Goal: Task Accomplishment & Management: Manage account settings

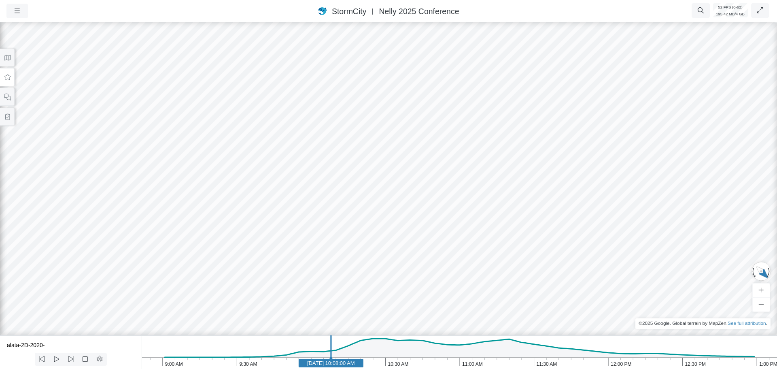
drag, startPoint x: 213, startPoint y: 201, endPoint x: 349, endPoint y: 193, distance: 136.2
drag, startPoint x: 188, startPoint y: 176, endPoint x: 261, endPoint y: 174, distance: 73.2
drag, startPoint x: 191, startPoint y: 190, endPoint x: 447, endPoint y: 192, distance: 255.3
click at [447, 192] on div at bounding box center [388, 195] width 777 height 348
drag, startPoint x: 576, startPoint y: 217, endPoint x: 373, endPoint y: 214, distance: 203.5
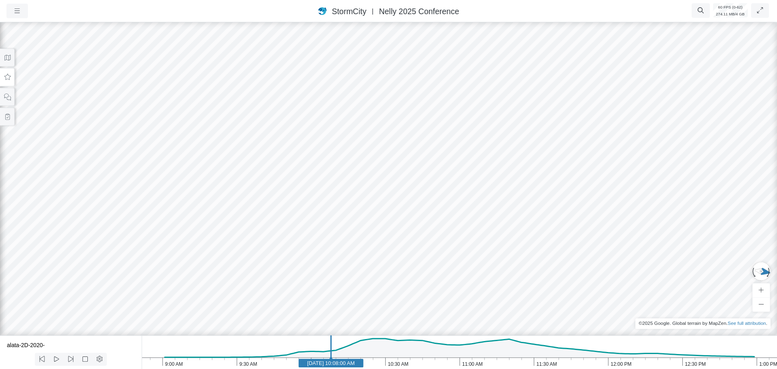
click at [373, 214] on div at bounding box center [388, 195] width 777 height 348
drag, startPoint x: 361, startPoint y: 212, endPoint x: 363, endPoint y: 220, distance: 7.9
drag, startPoint x: 271, startPoint y: 159, endPoint x: 343, endPoint y: 145, distance: 73.2
click at [351, 148] on div at bounding box center [388, 195] width 777 height 348
drag, startPoint x: 467, startPoint y: 180, endPoint x: 326, endPoint y: 160, distance: 142.6
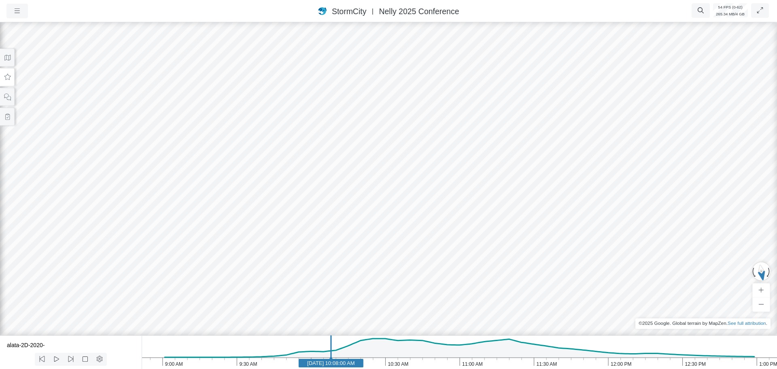
drag, startPoint x: 542, startPoint y: 208, endPoint x: 331, endPoint y: 162, distance: 216.1
click at [349, 162] on div at bounding box center [388, 195] width 777 height 348
drag, startPoint x: 325, startPoint y: 191, endPoint x: 492, endPoint y: 189, distance: 167.1
drag, startPoint x: 76, startPoint y: 179, endPoint x: 265, endPoint y: 140, distance: 193.7
click at [262, 140] on div at bounding box center [388, 195] width 777 height 348
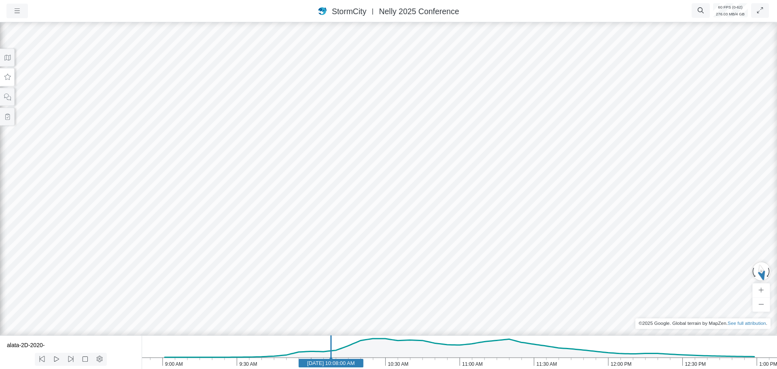
drag, startPoint x: 398, startPoint y: 168, endPoint x: 189, endPoint y: 142, distance: 210.3
drag, startPoint x: 423, startPoint y: 202, endPoint x: 494, endPoint y: 187, distance: 72.5
click at [494, 187] on div at bounding box center [388, 195] width 777 height 348
click at [4, 58] on icon at bounding box center [8, 58] width 8 height 6
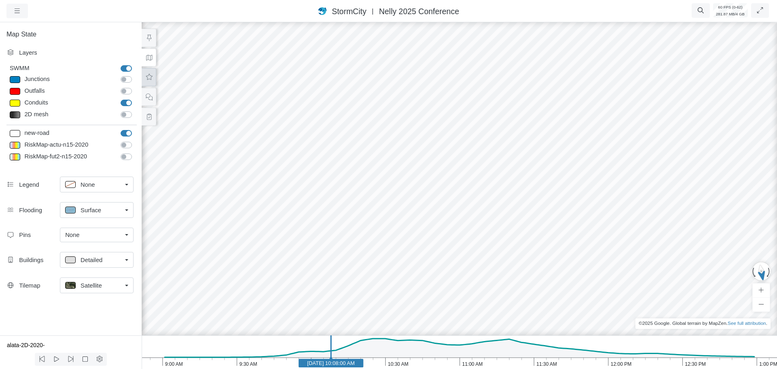
click at [149, 81] on button at bounding box center [149, 77] width 15 height 18
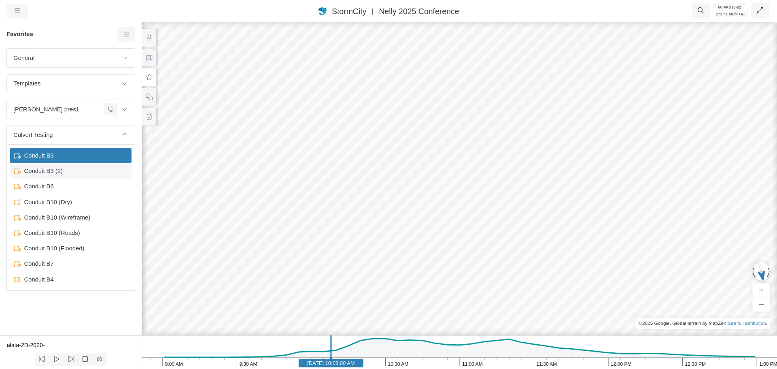
click at [50, 173] on span "Conduit B3 (2)" at bounding box center [71, 170] width 101 height 9
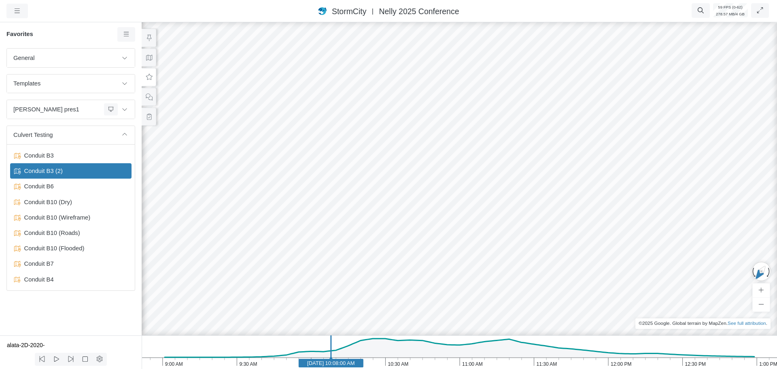
drag, startPoint x: 342, startPoint y: 267, endPoint x: 421, endPoint y: 267, distance: 78.5
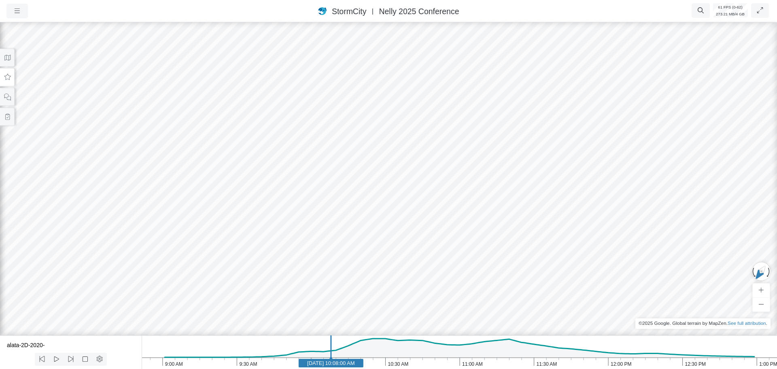
drag, startPoint x: 193, startPoint y: 258, endPoint x: 295, endPoint y: 244, distance: 102.2
click at [295, 244] on div at bounding box center [388, 195] width 777 height 348
drag, startPoint x: 486, startPoint y: 238, endPoint x: 217, endPoint y: 223, distance: 269.5
drag, startPoint x: 227, startPoint y: 224, endPoint x: 35, endPoint y: 216, distance: 191.9
click at [35, 216] on div at bounding box center [388, 195] width 777 height 348
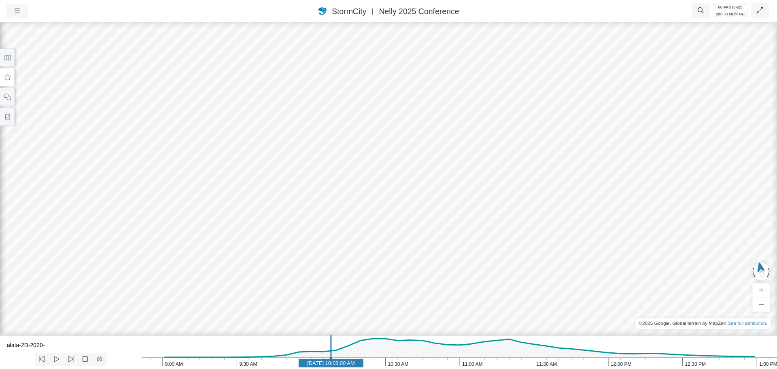
click at [409, 362] on icon "1:00 PM 12:30 PM 12:00 PM 11:30 AM 11:00 AM 10:30 AM 10:00 AM 9:30 AM 9:00 AM J…" at bounding box center [459, 352] width 635 height 34
click at [361, 363] on icon "1:00 PM 12:30 PM 12:00 PM 11:30 AM 11:00 AM 10:30 AM 10:00 AM 9:30 AM 9:00 AM J…" at bounding box center [459, 352] width 635 height 34
click at [341, 367] on rect at bounding box center [360, 362] width 65 height 8
click at [8, 76] on icon at bounding box center [8, 77] width 8 height 6
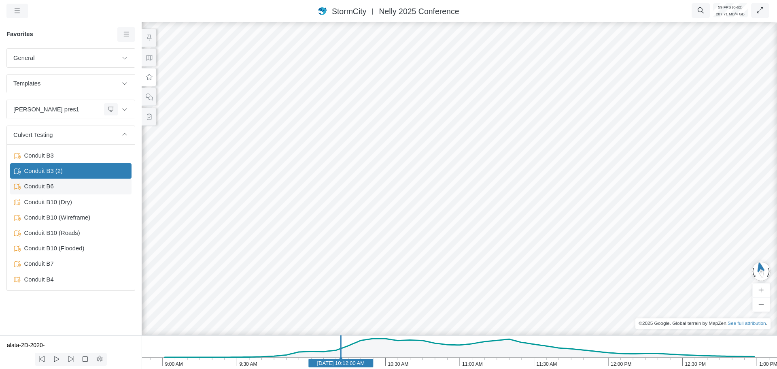
click at [46, 187] on span "Conduit B6" at bounding box center [71, 186] width 101 height 9
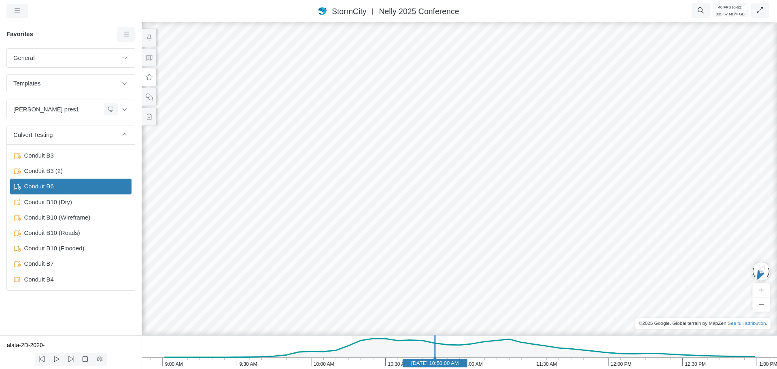
drag, startPoint x: 488, startPoint y: 282, endPoint x: 363, endPoint y: 308, distance: 126.8
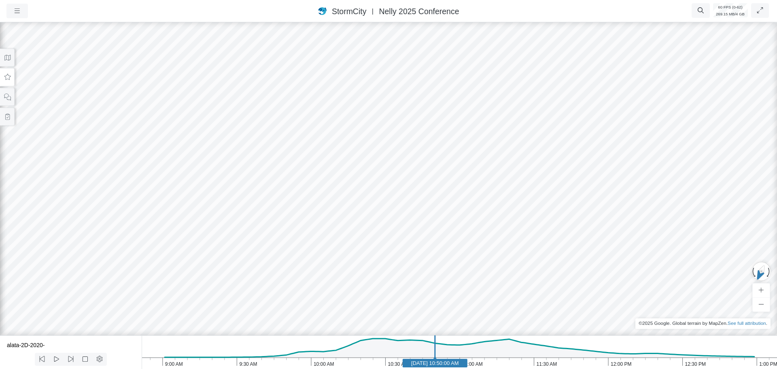
click at [7, 76] on icon at bounding box center [8, 77] width 8 height 6
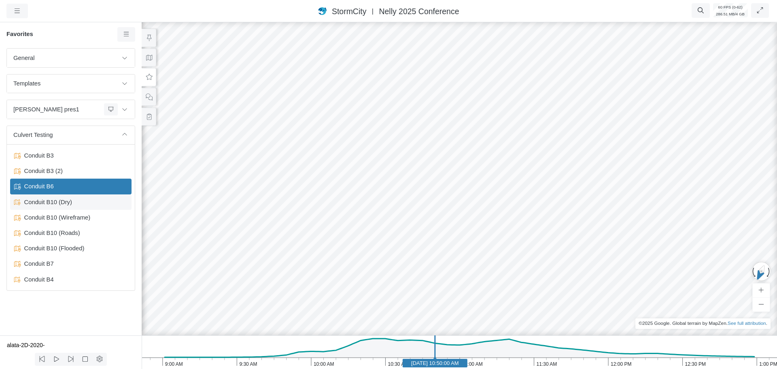
click at [64, 202] on span "Conduit B10 (Dry)" at bounding box center [71, 201] width 101 height 9
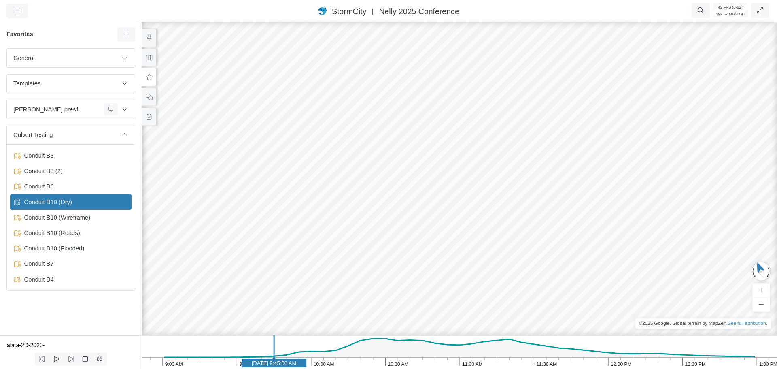
drag, startPoint x: 512, startPoint y: 248, endPoint x: 376, endPoint y: 233, distance: 136.4
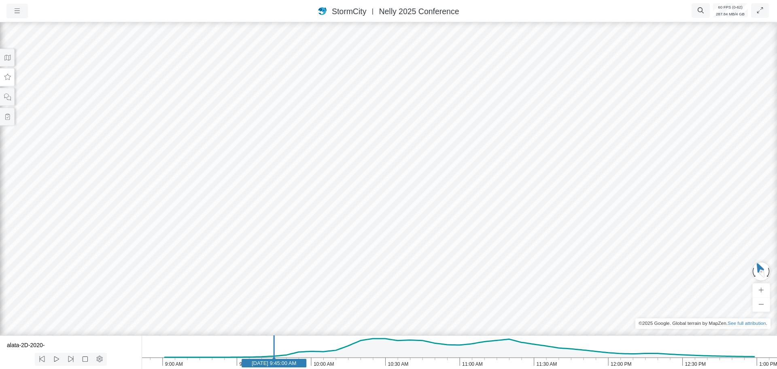
click at [6, 77] on icon at bounding box center [8, 77] width 8 height 6
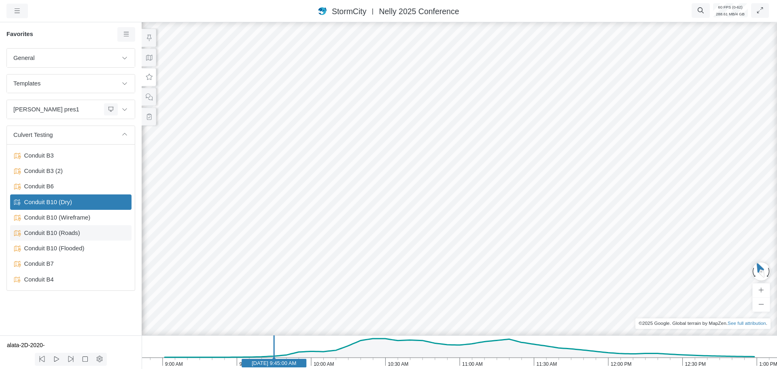
click at [70, 235] on span "Conduit B10 (Roads)" at bounding box center [71, 232] width 101 height 9
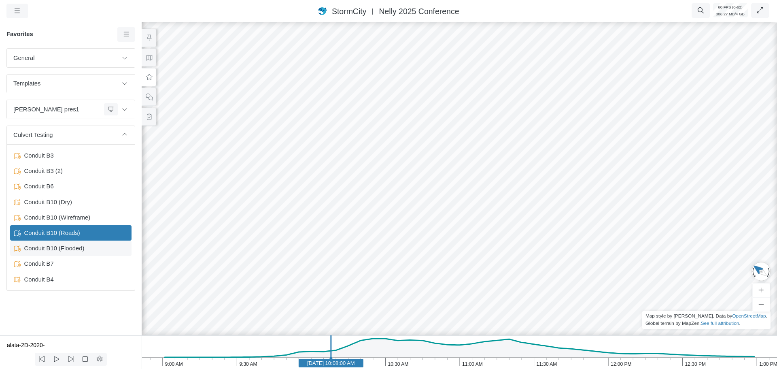
click at [59, 250] on span "Conduit B10 (Flooded)" at bounding box center [71, 248] width 101 height 9
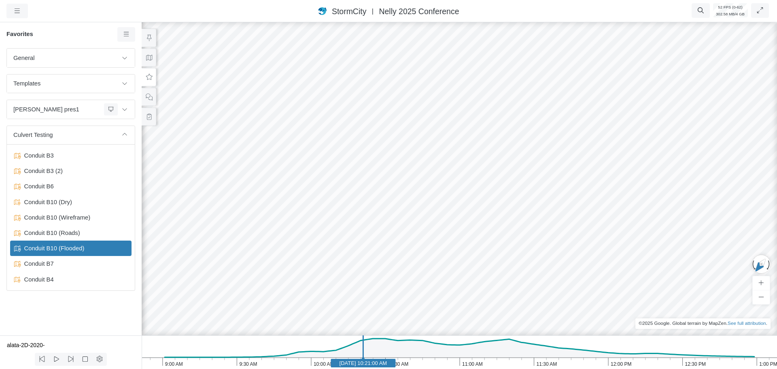
drag, startPoint x: 592, startPoint y: 246, endPoint x: 618, endPoint y: 293, distance: 53.1
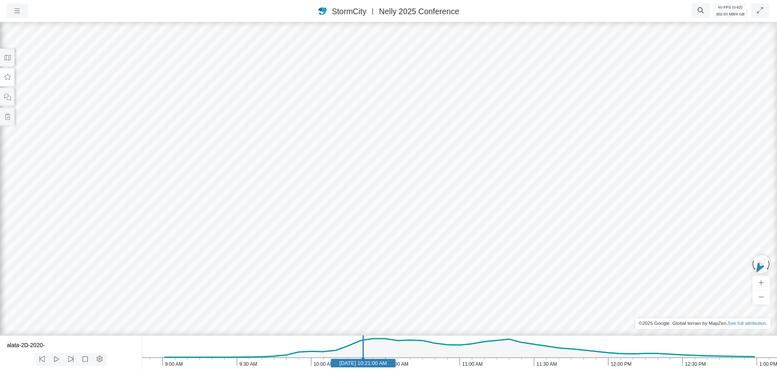
click at [6, 78] on icon at bounding box center [8, 77] width 8 height 6
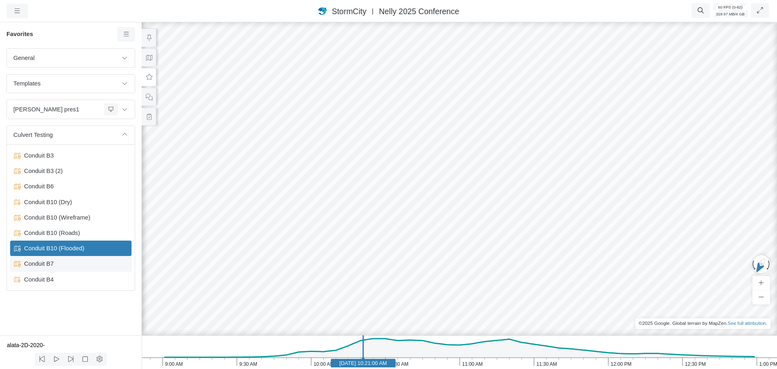
click at [54, 266] on span "Conduit B7" at bounding box center [71, 263] width 101 height 9
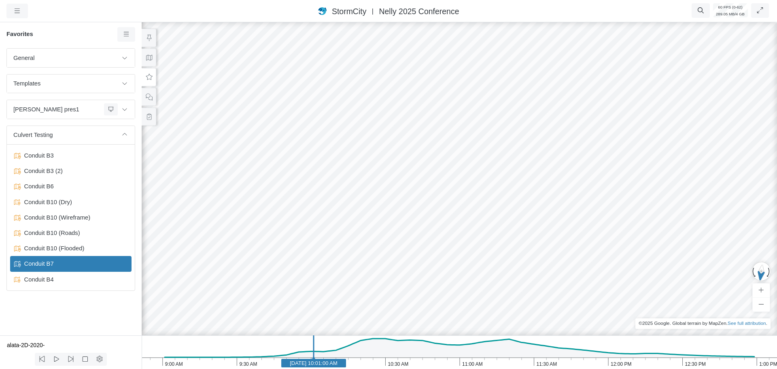
click at [357, 241] on div at bounding box center [459, 195] width 777 height 348
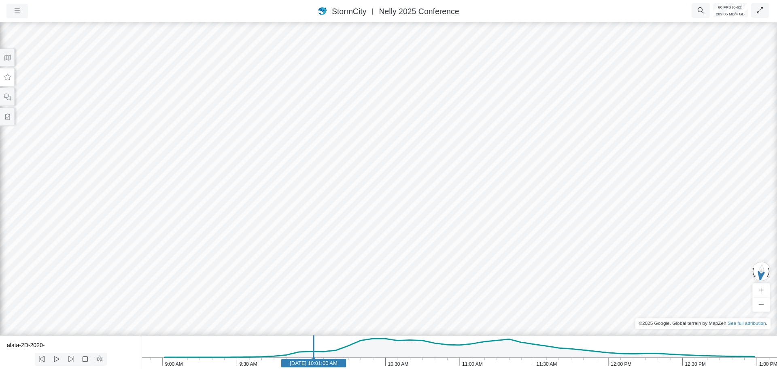
click at [318, 182] on div at bounding box center [388, 195] width 777 height 348
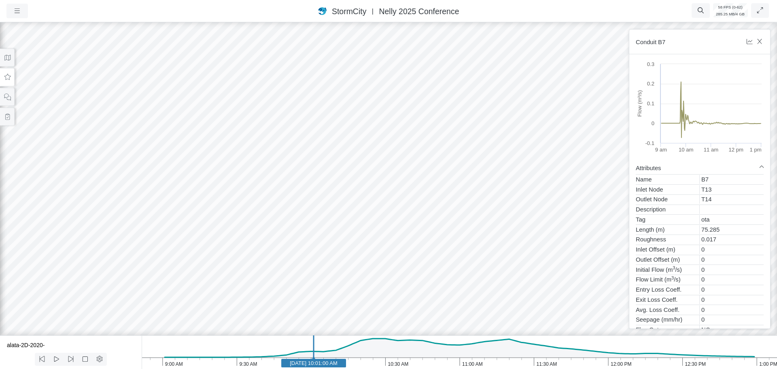
drag, startPoint x: 280, startPoint y: 241, endPoint x: 295, endPoint y: 156, distance: 86.4
drag, startPoint x: 288, startPoint y: 311, endPoint x: 312, endPoint y: 211, distance: 102.2
click at [312, 211] on div at bounding box center [388, 195] width 777 height 348
click at [224, 365] on icon "1:00 PM 12:30 PM 12:00 PM 11:30 AM 11:00 AM 10:30 AM 10:00 AM 9:30 AM 9:00 AM J…" at bounding box center [459, 352] width 635 height 34
drag, startPoint x: 312, startPoint y: 225, endPoint x: 314, endPoint y: 180, distance: 44.1
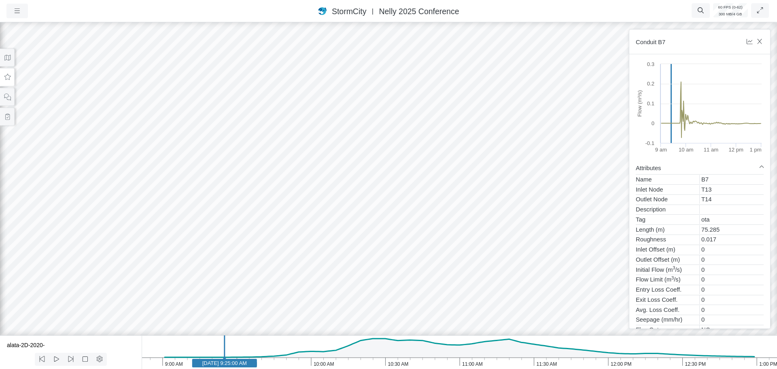
drag, startPoint x: 362, startPoint y: 191, endPoint x: 375, endPoint y: 237, distance: 48.4
drag, startPoint x: 369, startPoint y: 181, endPoint x: 234, endPoint y: 177, distance: 134.8
drag, startPoint x: 355, startPoint y: 173, endPoint x: 240, endPoint y: 212, distance: 120.8
drag, startPoint x: 199, startPoint y: 157, endPoint x: 426, endPoint y: 185, distance: 228.6
click at [426, 185] on div at bounding box center [388, 195] width 777 height 348
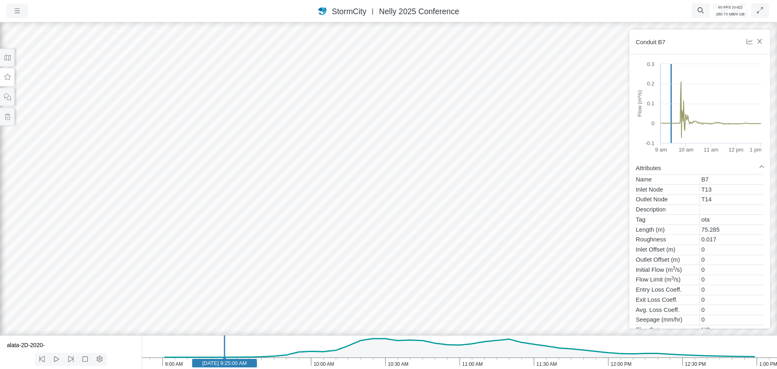
drag, startPoint x: 257, startPoint y: 177, endPoint x: 385, endPoint y: 179, distance: 128.7
click at [386, 179] on div at bounding box center [388, 195] width 777 height 348
drag, startPoint x: 354, startPoint y: 190, endPoint x: 627, endPoint y: 178, distance: 273.3
drag, startPoint x: 309, startPoint y: 182, endPoint x: 433, endPoint y: 102, distance: 147.8
drag, startPoint x: 376, startPoint y: 167, endPoint x: 473, endPoint y: 127, distance: 105.0
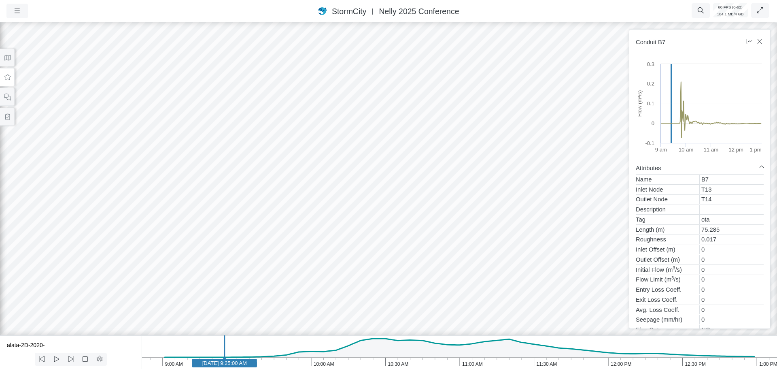
drag, startPoint x: 348, startPoint y: 208, endPoint x: 335, endPoint y: 266, distance: 59.7
click at [7, 77] on icon at bounding box center [8, 77] width 8 height 6
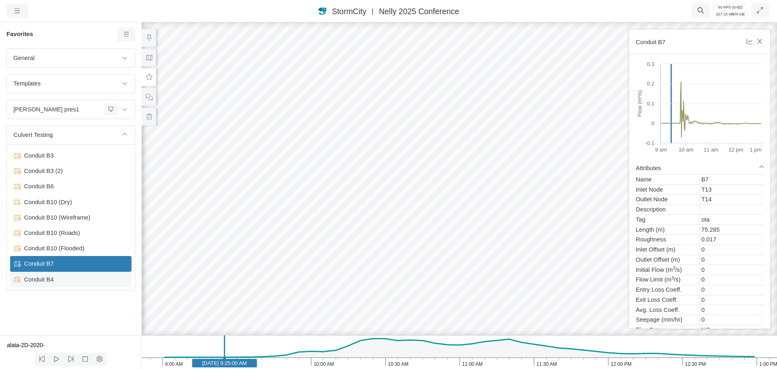
click at [62, 280] on span "Conduit B4" at bounding box center [71, 279] width 101 height 9
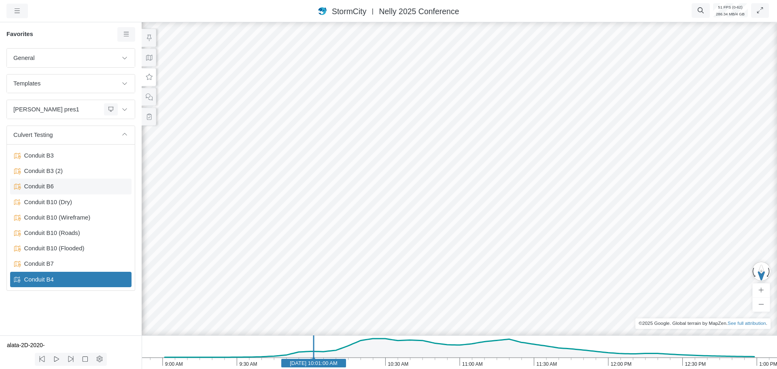
drag, startPoint x: 511, startPoint y: 200, endPoint x: 15, endPoint y: 191, distance: 496.5
drag, startPoint x: 500, startPoint y: 204, endPoint x: 367, endPoint y: 206, distance: 133.5
click at [367, 206] on div at bounding box center [459, 195] width 777 height 348
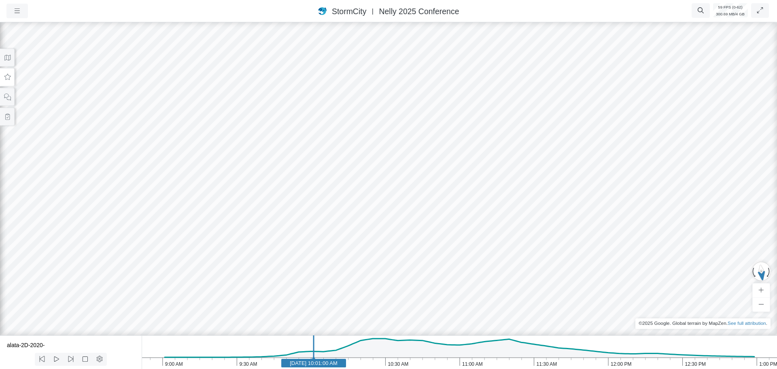
drag, startPoint x: 366, startPoint y: 216, endPoint x: 420, endPoint y: 222, distance: 54.2
drag, startPoint x: 265, startPoint y: 214, endPoint x: 656, endPoint y: 216, distance: 390.8
drag, startPoint x: 432, startPoint y: 246, endPoint x: 242, endPoint y: 230, distance: 190.8
drag, startPoint x: 375, startPoint y: 229, endPoint x: 733, endPoint y: 242, distance: 357.9
drag, startPoint x: 585, startPoint y: 230, endPoint x: 482, endPoint y: 238, distance: 103.5
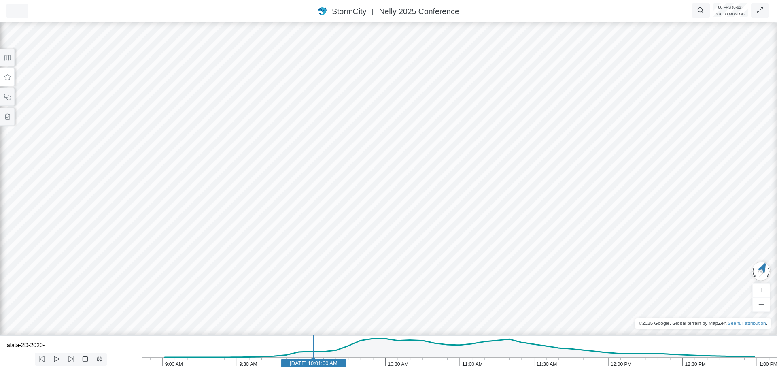
click at [5, 78] on icon at bounding box center [7, 77] width 6 height 6
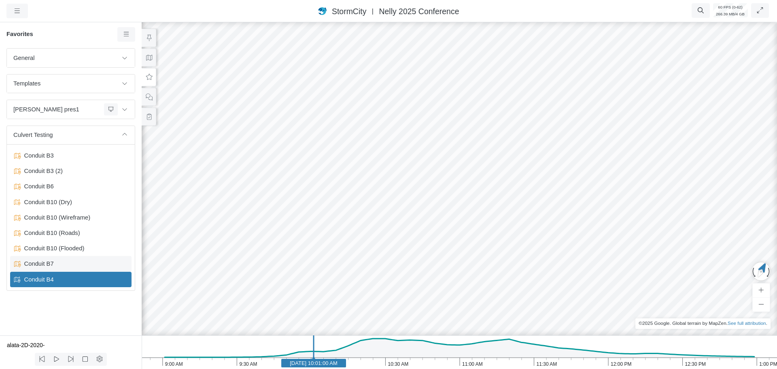
click at [64, 267] on span "Conduit B7" at bounding box center [71, 263] width 101 height 9
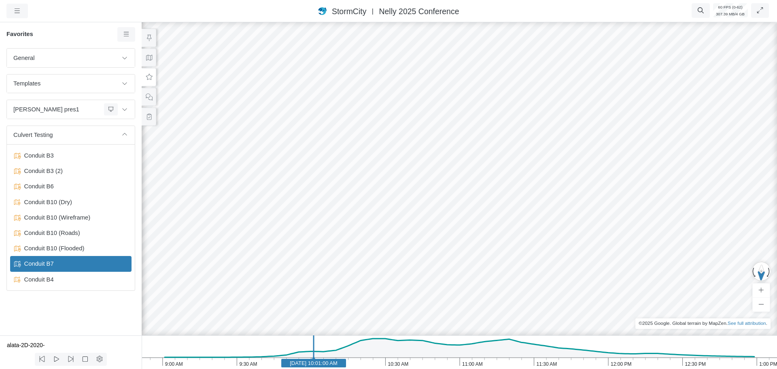
drag, startPoint x: 402, startPoint y: 234, endPoint x: 523, endPoint y: 157, distance: 143.5
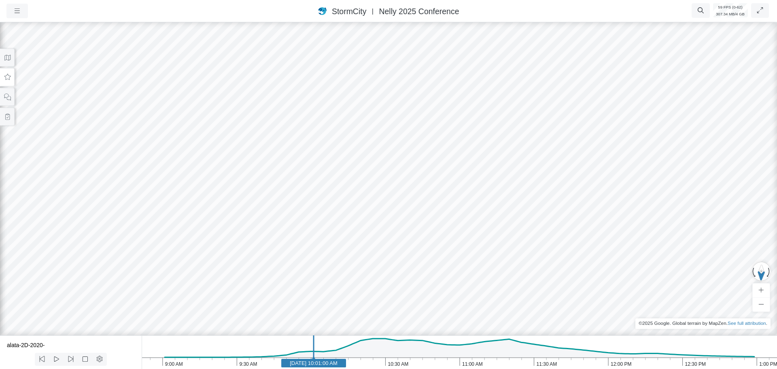
drag, startPoint x: 266, startPoint y: 287, endPoint x: 719, endPoint y: 161, distance: 470.3
click at [731, 149] on div at bounding box center [388, 195] width 777 height 348
click at [212, 363] on icon "1:00 PM 12:30 PM 12:00 PM 11:30 AM 11:00 AM 10:30 AM 10:00 AM 9:30 AM 9:00 AM J…" at bounding box center [459, 352] width 635 height 34
drag, startPoint x: 326, startPoint y: 262, endPoint x: 547, endPoint y: 139, distance: 252.8
click at [547, 139] on div at bounding box center [388, 195] width 777 height 348
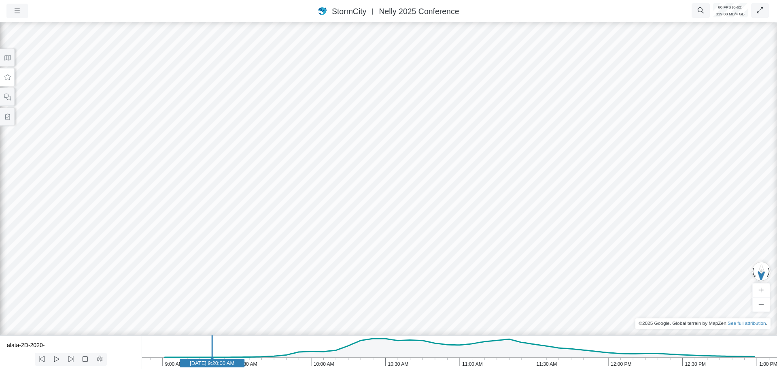
drag, startPoint x: 243, startPoint y: 206, endPoint x: 106, endPoint y: 292, distance: 162.3
click at [106, 292] on div at bounding box center [388, 195] width 777 height 348
drag, startPoint x: 217, startPoint y: 259, endPoint x: 168, endPoint y: 262, distance: 49.1
click at [144, 295] on div at bounding box center [388, 195] width 777 height 348
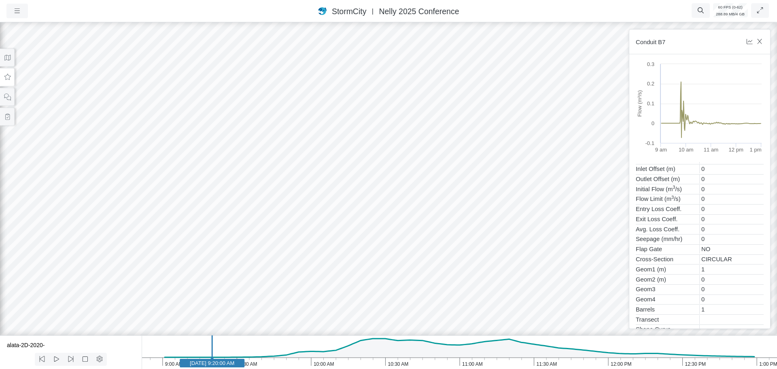
scroll to position [81, 0]
drag, startPoint x: 134, startPoint y: 296, endPoint x: 437, endPoint y: 225, distance: 311.0
click at [437, 225] on div at bounding box center [388, 195] width 777 height 348
drag, startPoint x: 423, startPoint y: 236, endPoint x: 279, endPoint y: 245, distance: 144.3
drag, startPoint x: 524, startPoint y: 192, endPoint x: 358, endPoint y: 243, distance: 174.0
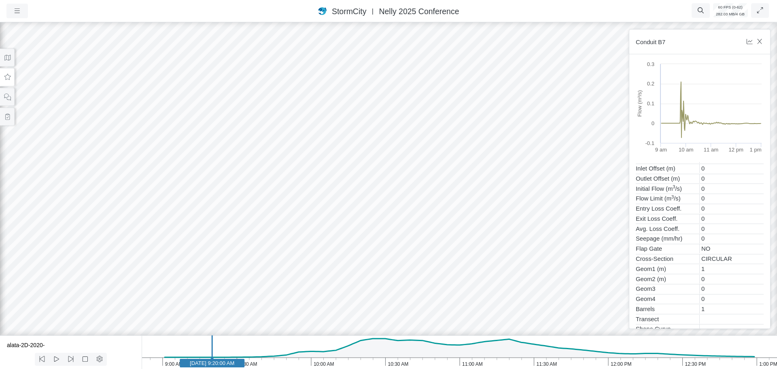
click at [358, 243] on div at bounding box center [388, 195] width 777 height 348
click at [11, 60] on button at bounding box center [7, 58] width 15 height 18
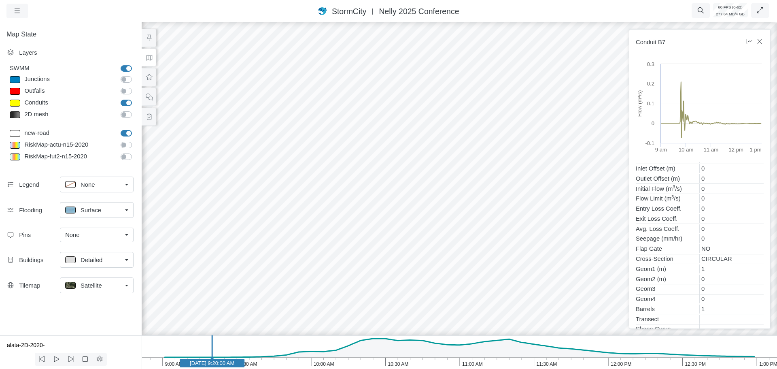
click at [102, 285] on div "Satellite" at bounding box center [93, 285] width 57 height 10
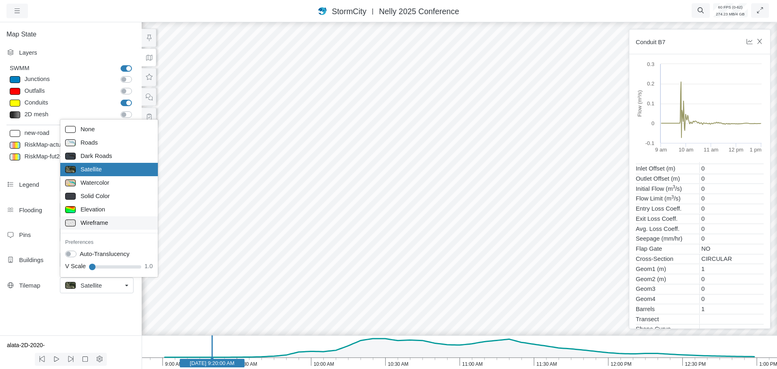
click at [90, 226] on span "Wireframe" at bounding box center [95, 222] width 28 height 9
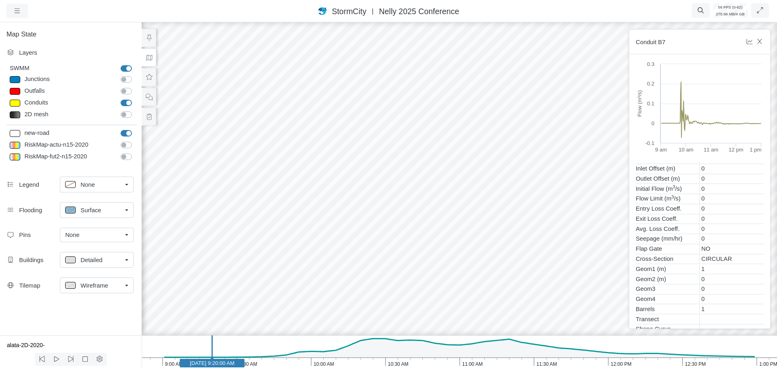
drag, startPoint x: 437, startPoint y: 196, endPoint x: 525, endPoint y: 237, distance: 96.8
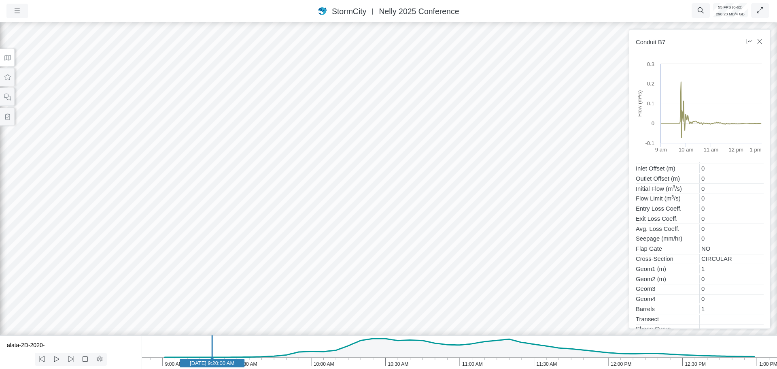
drag, startPoint x: 348, startPoint y: 95, endPoint x: 416, endPoint y: 123, distance: 73.1
drag, startPoint x: 471, startPoint y: 123, endPoint x: 295, endPoint y: 151, distance: 177.5
drag, startPoint x: 545, startPoint y: 108, endPoint x: 167, endPoint y: 100, distance: 377.5
click at [167, 100] on div at bounding box center [388, 195] width 777 height 348
drag, startPoint x: 428, startPoint y: 112, endPoint x: 197, endPoint y: 114, distance: 230.2
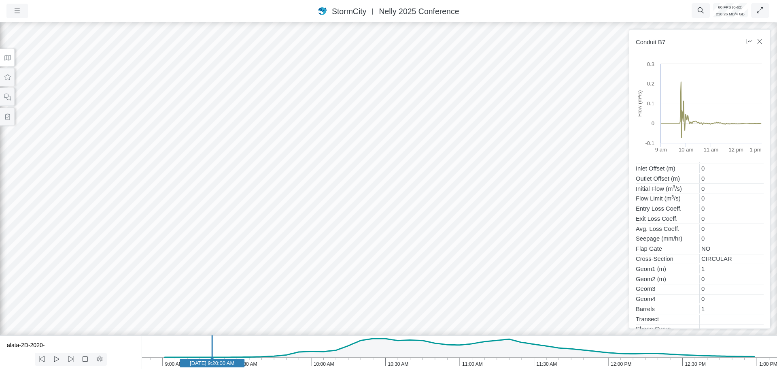
drag, startPoint x: 489, startPoint y: 142, endPoint x: 307, endPoint y: 184, distance: 187.4
click at [307, 184] on div at bounding box center [388, 195] width 777 height 348
drag, startPoint x: 376, startPoint y: 158, endPoint x: 237, endPoint y: 207, distance: 147.7
click at [237, 207] on div at bounding box center [388, 195] width 777 height 348
drag, startPoint x: 229, startPoint y: 177, endPoint x: 420, endPoint y: 138, distance: 195.0
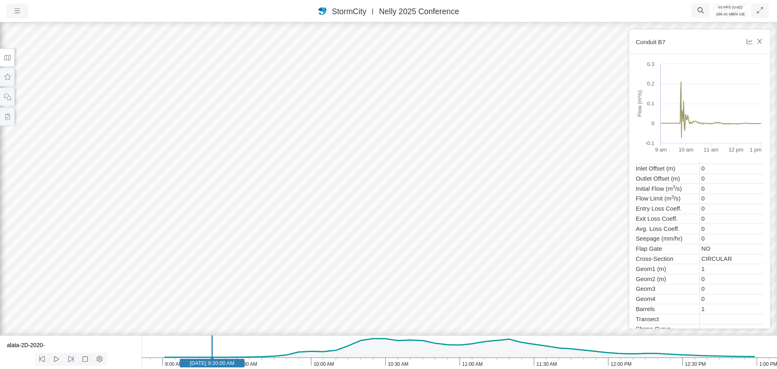
click at [430, 135] on div at bounding box center [388, 195] width 777 height 348
drag, startPoint x: 207, startPoint y: 206, endPoint x: 392, endPoint y: 122, distance: 203.0
click at [392, 122] on div at bounding box center [388, 195] width 777 height 348
drag, startPoint x: 279, startPoint y: 204, endPoint x: 494, endPoint y: 187, distance: 215.5
drag, startPoint x: 316, startPoint y: 204, endPoint x: 398, endPoint y: 151, distance: 97.1
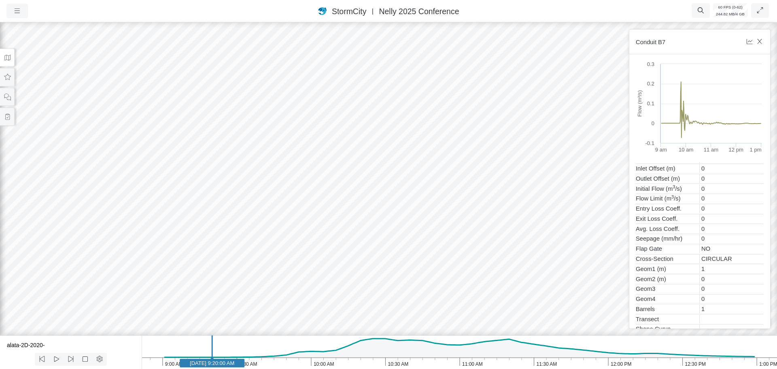
click at [403, 146] on div at bounding box center [388, 195] width 777 height 348
drag, startPoint x: 359, startPoint y: 152, endPoint x: 338, endPoint y: 157, distance: 21.2
drag, startPoint x: 303, startPoint y: 178, endPoint x: 526, endPoint y: 148, distance: 224.9
click at [225, 364] on text "Jun 11, 2020 9:20:00 AM" at bounding box center [212, 363] width 45 height 6
click at [240, 366] on rect at bounding box center [224, 362] width 65 height 8
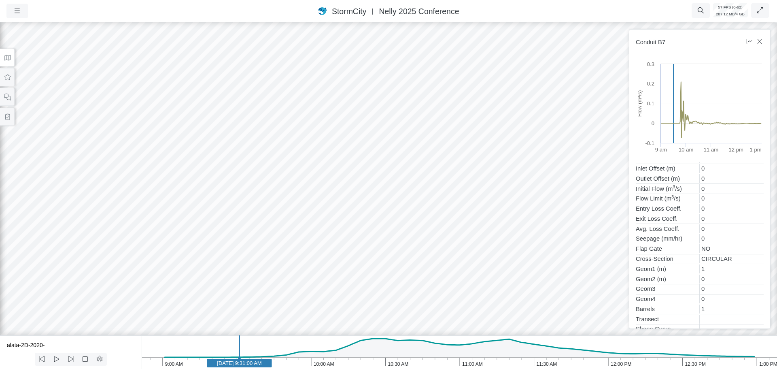
click at [250, 365] on text "Jun 11, 2020 9:31:00 AM" at bounding box center [239, 363] width 45 height 6
click at [265, 366] on rect at bounding box center [251, 362] width 65 height 8
click at [282, 365] on text "Jun 11, 2020 9:42:00 AM" at bounding box center [266, 363] width 45 height 6
drag, startPoint x: 445, startPoint y: 265, endPoint x: 250, endPoint y: 261, distance: 195.1
drag, startPoint x: 490, startPoint y: 243, endPoint x: 559, endPoint y: 248, distance: 69.4
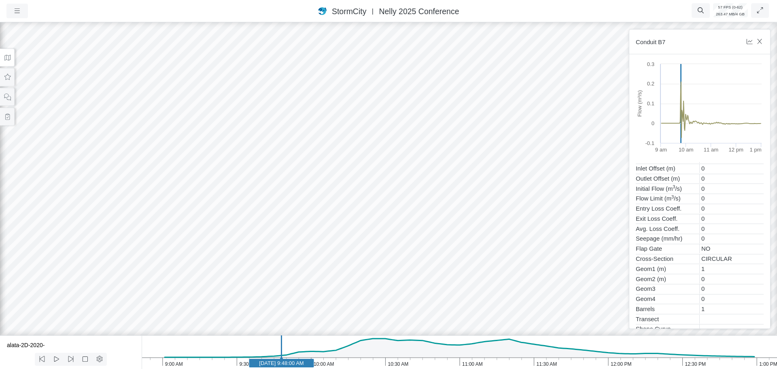
drag, startPoint x: 162, startPoint y: 249, endPoint x: 410, endPoint y: 244, distance: 248.1
drag, startPoint x: 213, startPoint y: 260, endPoint x: 336, endPoint y: 231, distance: 126.5
click at [336, 231] on div at bounding box center [388, 195] width 777 height 348
click at [142, 250] on div at bounding box center [388, 195] width 777 height 348
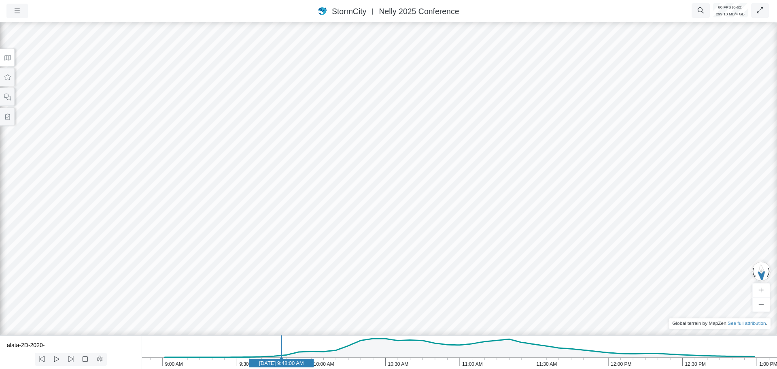
click at [8, 59] on icon at bounding box center [8, 58] width 8 height 6
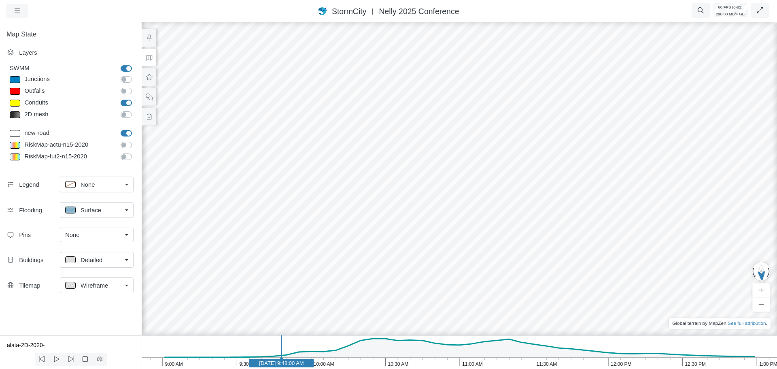
click at [87, 286] on span "Wireframe" at bounding box center [95, 285] width 28 height 9
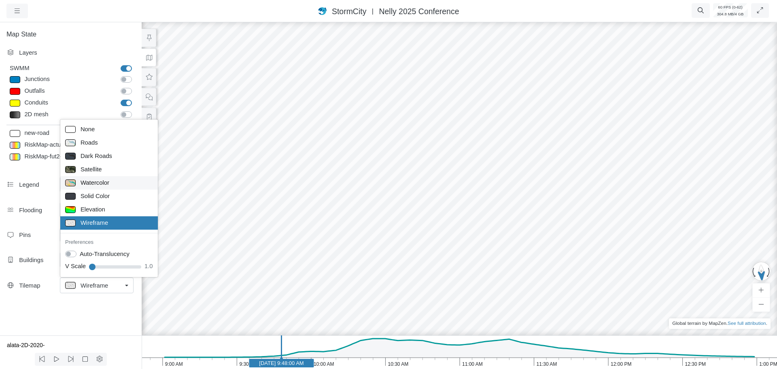
click at [91, 186] on span "Watercolor" at bounding box center [95, 182] width 29 height 9
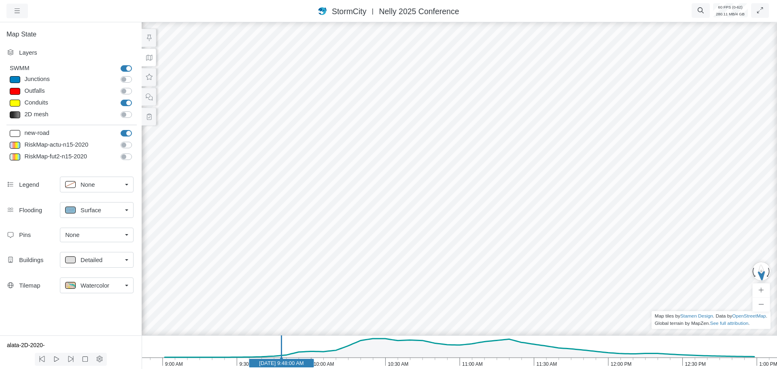
click at [90, 287] on span "Watercolor" at bounding box center [95, 285] width 29 height 9
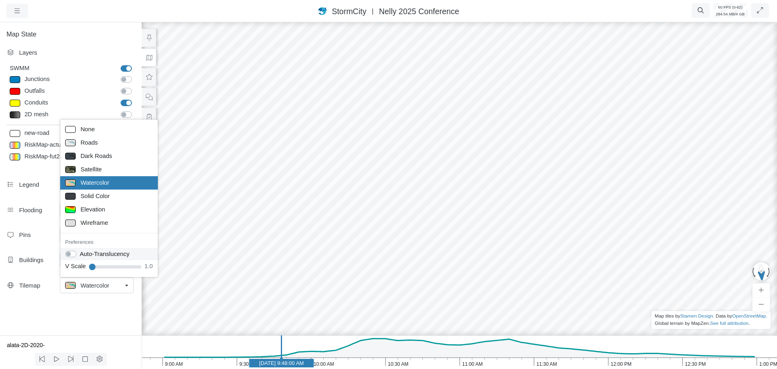
click at [80, 254] on label "Auto-Translucency" at bounding box center [105, 253] width 50 height 9
checkbox input "true"
click at [235, 294] on div at bounding box center [459, 195] width 777 height 348
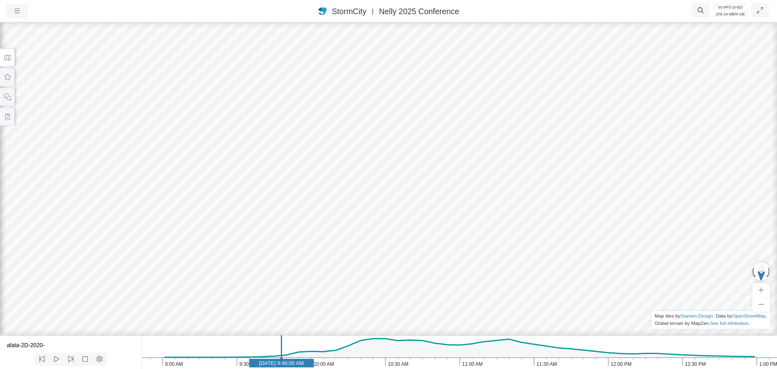
drag, startPoint x: 447, startPoint y: 241, endPoint x: 356, endPoint y: 256, distance: 91.8
click at [4, 58] on icon at bounding box center [8, 58] width 8 height 6
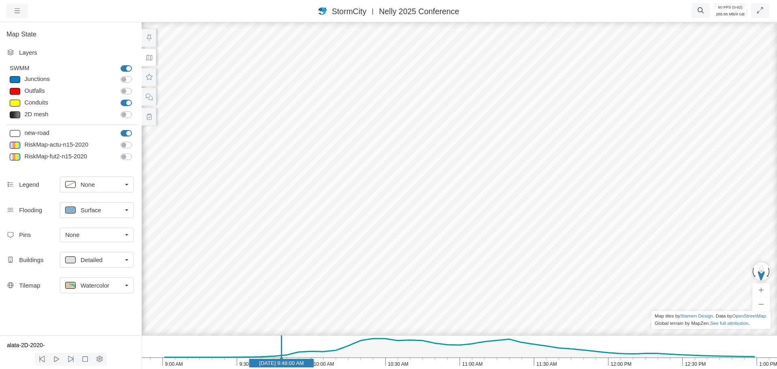
click at [83, 286] on span "Watercolor" at bounding box center [95, 285] width 29 height 9
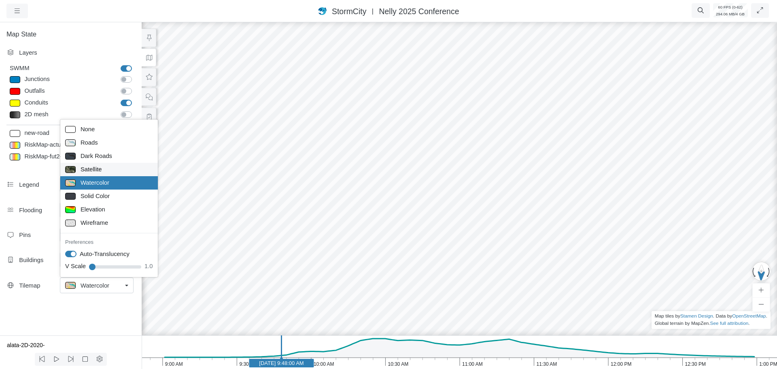
click at [88, 172] on span "Satellite" at bounding box center [91, 169] width 21 height 9
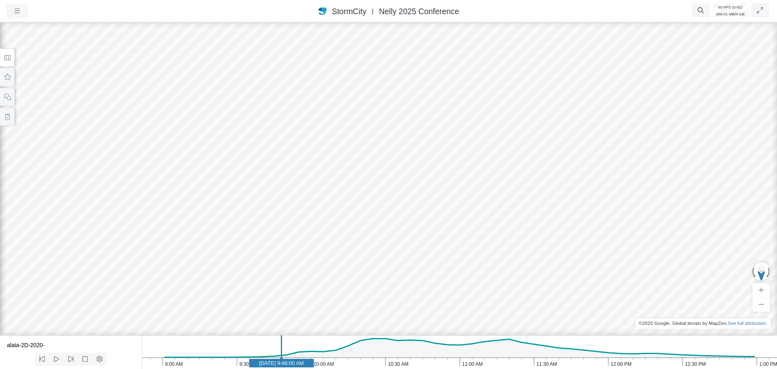
drag, startPoint x: 295, startPoint y: 264, endPoint x: 295, endPoint y: 230, distance: 34.0
click at [295, 230] on div at bounding box center [388, 195] width 777 height 348
drag, startPoint x: 382, startPoint y: 248, endPoint x: 306, endPoint y: 252, distance: 76.2
drag, startPoint x: 367, startPoint y: 254, endPoint x: 403, endPoint y: 247, distance: 36.7
drag, startPoint x: 365, startPoint y: 252, endPoint x: 416, endPoint y: 248, distance: 51.1
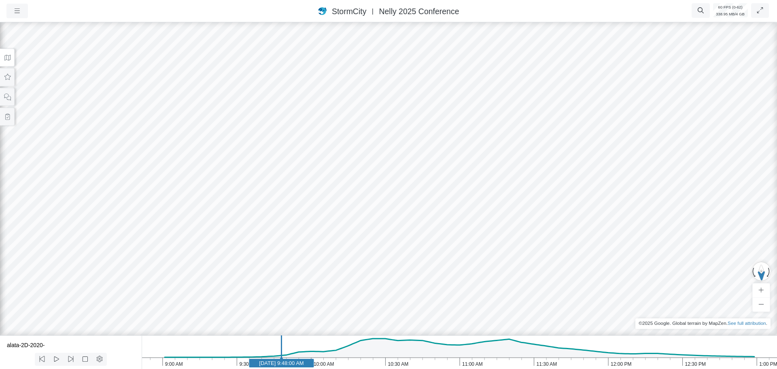
drag, startPoint x: 422, startPoint y: 246, endPoint x: 305, endPoint y: 207, distance: 122.8
click at [305, 207] on div at bounding box center [388, 195] width 777 height 348
click at [9, 78] on icon at bounding box center [7, 77] width 6 height 6
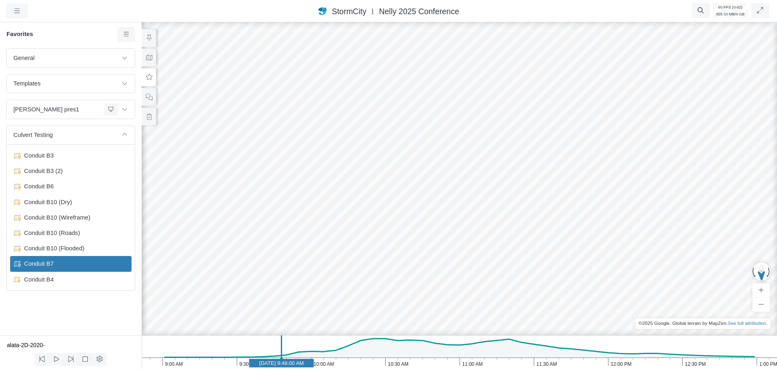
click at [54, 301] on div "General Default Map View Default Camera View Empty Intro 1 - RJ Intro 2 - RJ In…" at bounding box center [71, 191] width 142 height 287
click at [127, 36] on icon at bounding box center [127, 34] width 8 height 6
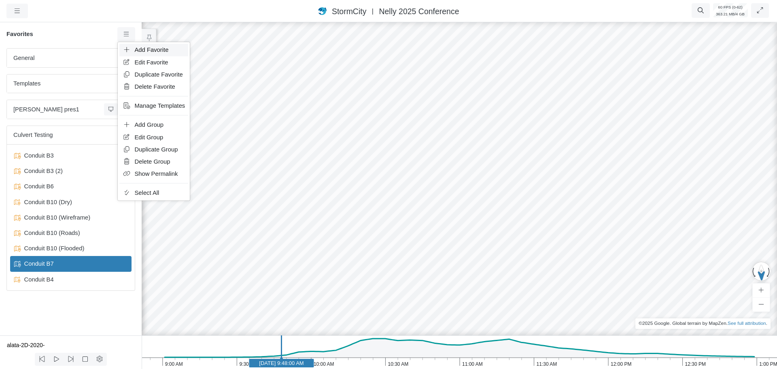
click at [146, 51] on span "Add Favorite" at bounding box center [152, 50] width 34 height 6
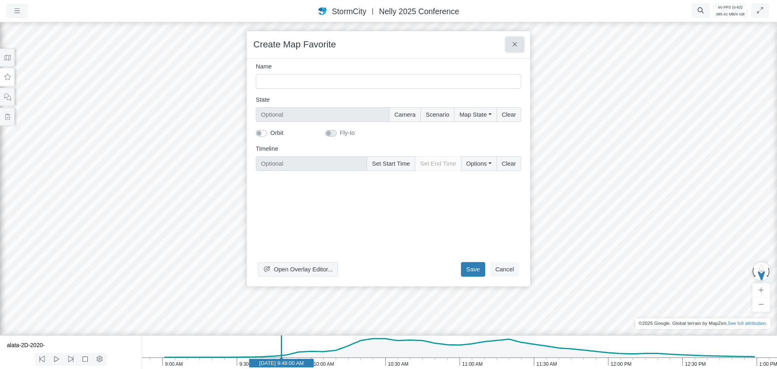
click at [519, 44] on button at bounding box center [515, 44] width 18 height 15
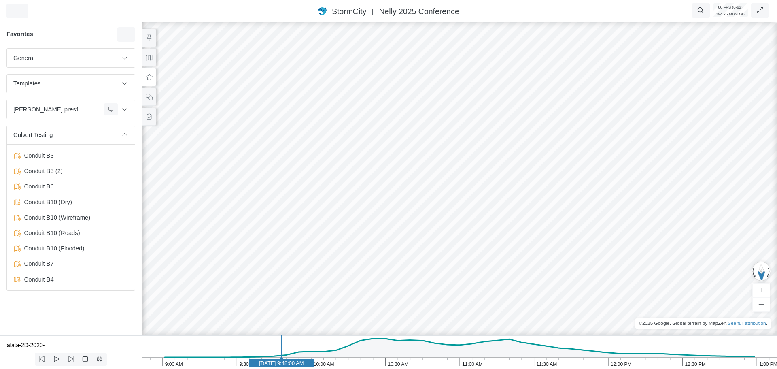
click at [150, 76] on icon at bounding box center [149, 77] width 6 height 6
drag, startPoint x: 122, startPoint y: 35, endPoint x: 126, endPoint y: 35, distance: 4.1
click at [122, 35] on link at bounding box center [126, 34] width 18 height 15
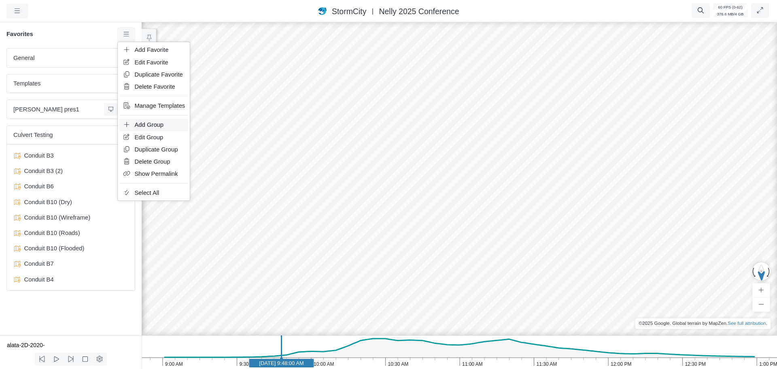
click at [158, 124] on span "Add Group" at bounding box center [149, 124] width 29 height 6
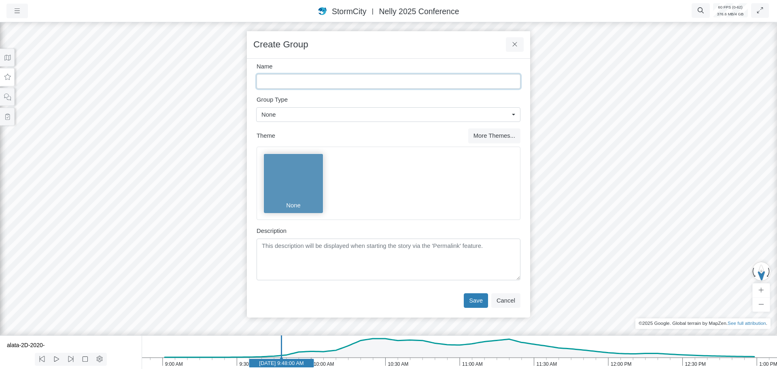
click at [276, 83] on input "Name" at bounding box center [389, 81] width 264 height 15
click at [286, 81] on input "Test" at bounding box center [389, 81] width 264 height 15
type input "Test"
click at [481, 300] on button "Save" at bounding box center [476, 300] width 24 height 15
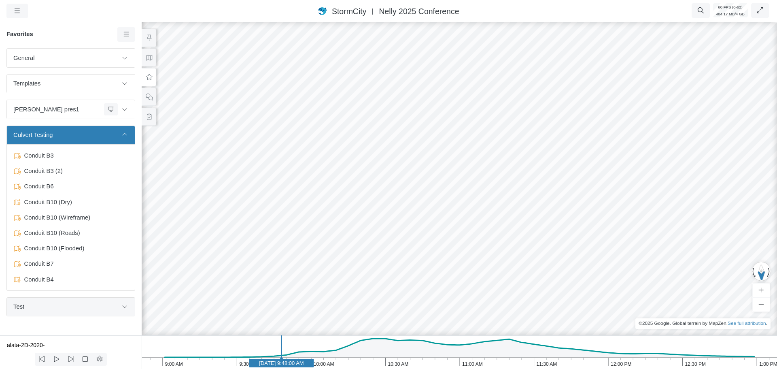
click at [72, 306] on span "Test" at bounding box center [65, 306] width 104 height 9
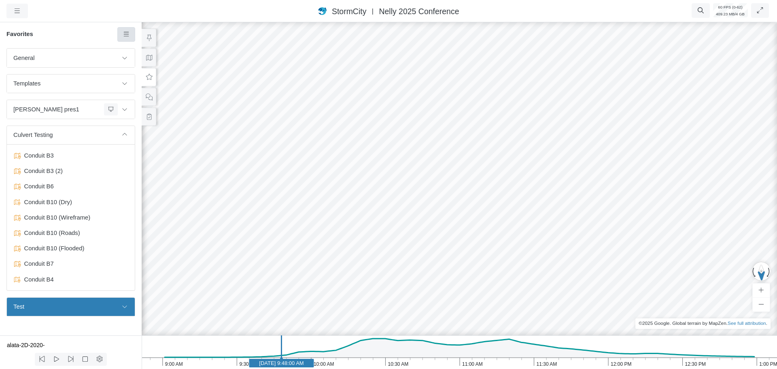
click at [125, 36] on icon at bounding box center [125, 34] width 5 height 4
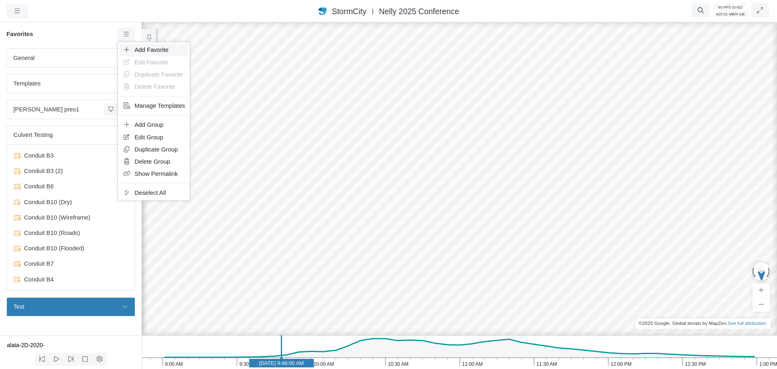
click at [151, 50] on span "Add Favorite" at bounding box center [152, 50] width 34 height 6
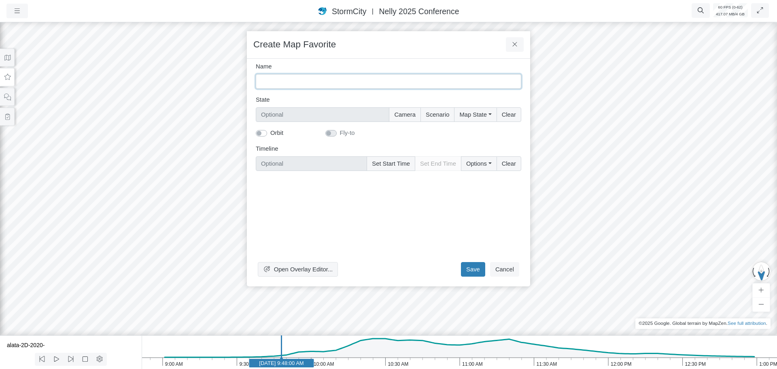
click at [304, 83] on input "Name" at bounding box center [388, 81] width 265 height 15
type input "Circular pipe with lighting"
click at [398, 114] on button "Camera" at bounding box center [405, 114] width 32 height 15
type input "Camera"
checkbox input "true"
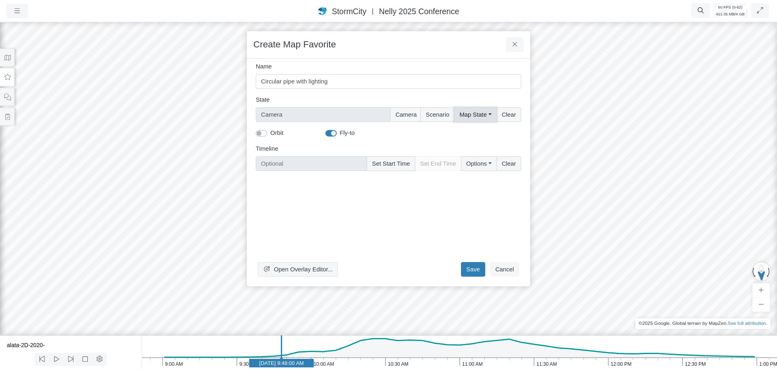
click at [479, 110] on button "Map State" at bounding box center [475, 114] width 42 height 15
click at [474, 129] on label "Select All" at bounding box center [486, 131] width 25 height 9
click at [466, 129] on input "Select All" at bounding box center [462, 131] width 6 height 8
checkbox input "true"
type input "Camera + Full Map State"
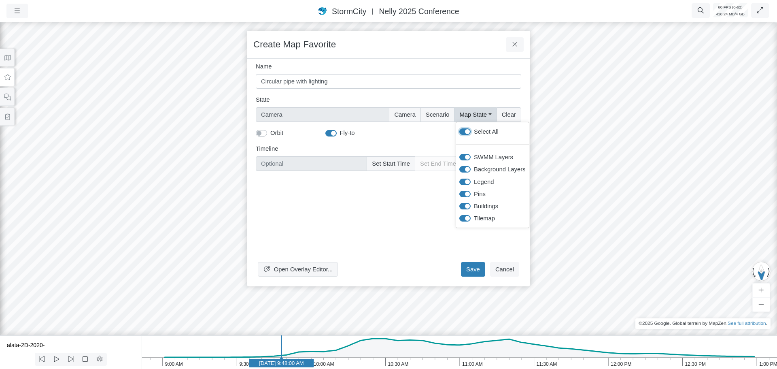
checkbox input "true"
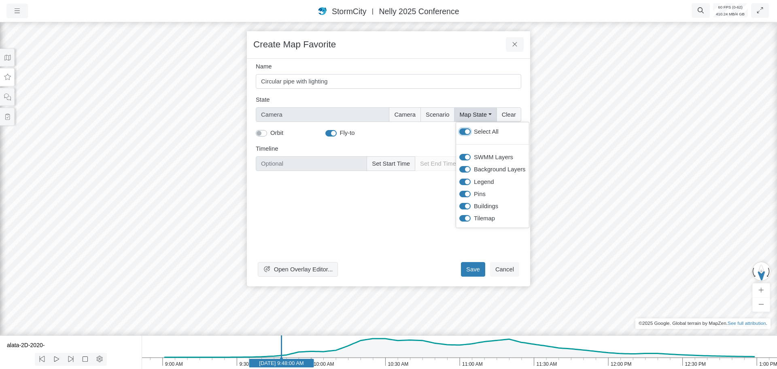
checkbox input "true"
drag, startPoint x: 369, startPoint y: 231, endPoint x: 385, endPoint y: 191, distance: 43.8
click at [370, 228] on div "Open Overlay Editor... Save Cancel" at bounding box center [388, 228] width 265 height 102
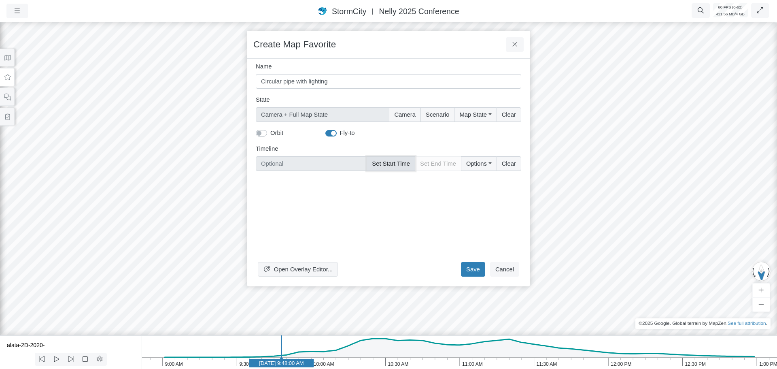
click at [384, 167] on button "Set Start Time" at bounding box center [391, 163] width 49 height 15
type input "Jun 11, 2020 9:48 AM"
click at [474, 269] on button "Save" at bounding box center [473, 269] width 24 height 15
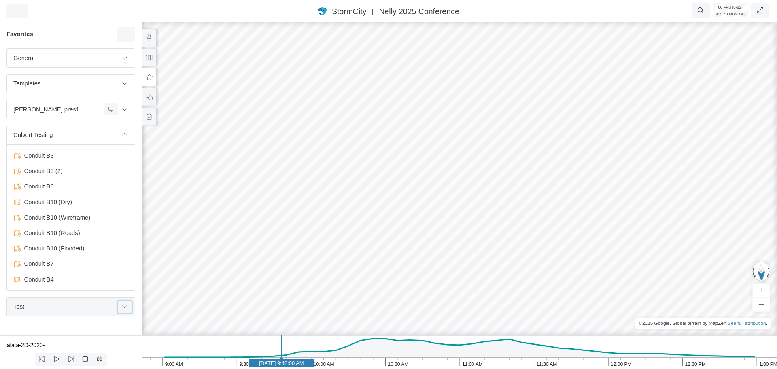
click at [127, 306] on icon at bounding box center [124, 306] width 4 height 2
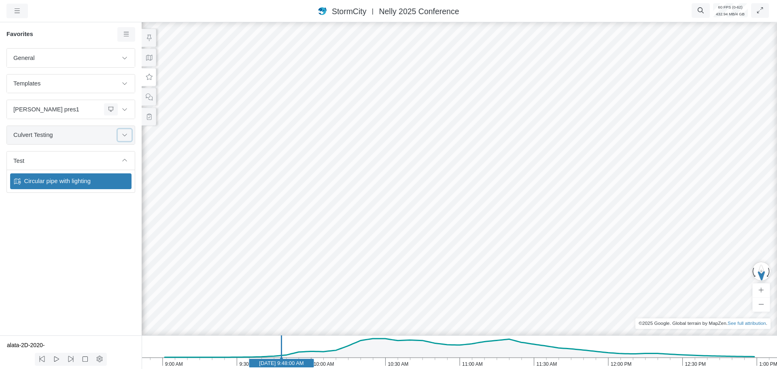
click at [125, 133] on icon at bounding box center [124, 134] width 6 height 5
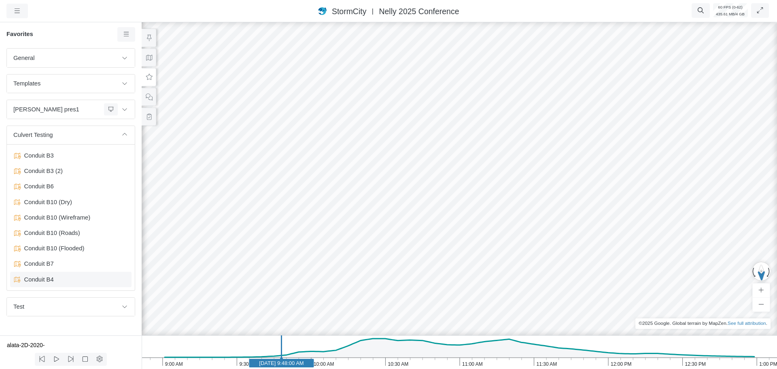
click at [48, 281] on span "Conduit B4" at bounding box center [71, 279] width 101 height 9
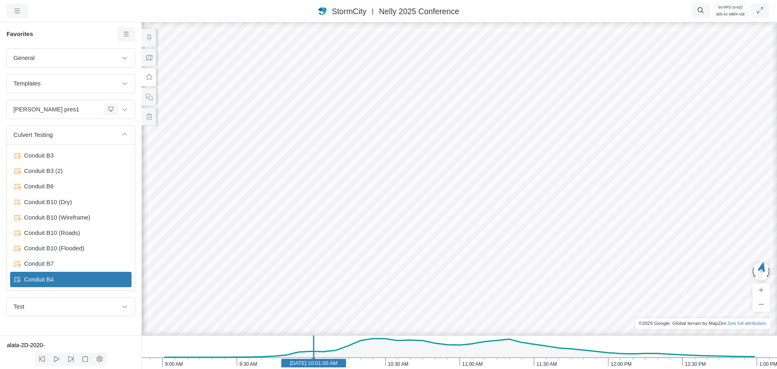
drag, startPoint x: 335, startPoint y: 194, endPoint x: 358, endPoint y: 212, distance: 29.4
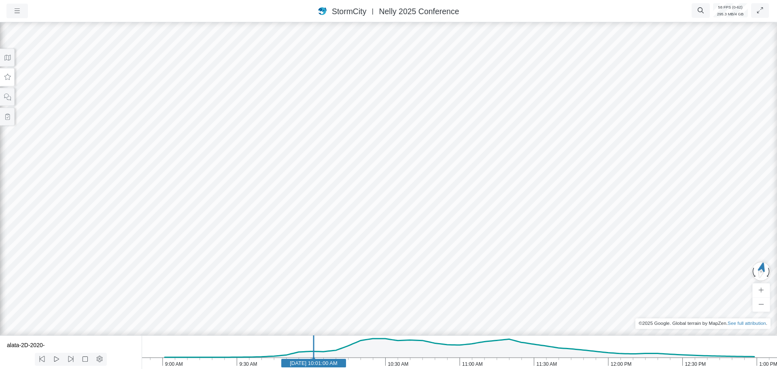
drag, startPoint x: 216, startPoint y: 225, endPoint x: 351, endPoint y: 248, distance: 136.3
click at [351, 248] on div at bounding box center [388, 195] width 777 height 348
drag, startPoint x: 472, startPoint y: 177, endPoint x: 461, endPoint y: 182, distance: 12.1
drag, startPoint x: 487, startPoint y: 169, endPoint x: 312, endPoint y: 177, distance: 175.0
drag, startPoint x: 543, startPoint y: 205, endPoint x: 266, endPoint y: 184, distance: 277.1
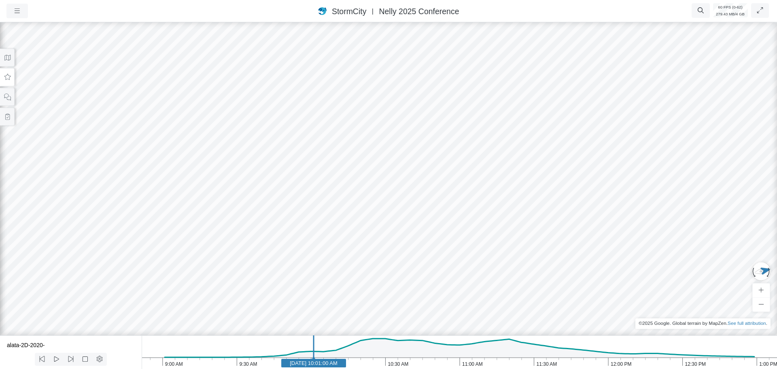
click at [266, 182] on div at bounding box center [388, 195] width 777 height 348
drag, startPoint x: 355, startPoint y: 194, endPoint x: 387, endPoint y: 179, distance: 34.9
drag, startPoint x: 230, startPoint y: 215, endPoint x: 387, endPoint y: 223, distance: 156.8
drag, startPoint x: 142, startPoint y: 272, endPoint x: 247, endPoint y: 204, distance: 125.1
click at [247, 204] on div at bounding box center [388, 195] width 777 height 348
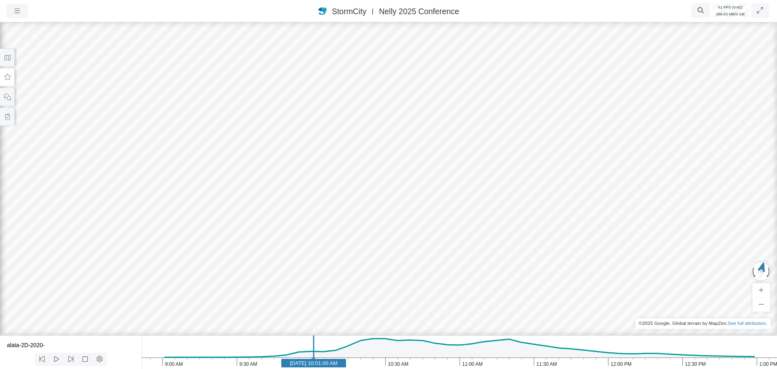
drag, startPoint x: 367, startPoint y: 221, endPoint x: 266, endPoint y: 210, distance: 101.3
drag, startPoint x: 380, startPoint y: 182, endPoint x: 387, endPoint y: 206, distance: 25.2
click at [387, 206] on div at bounding box center [388, 195] width 777 height 348
drag, startPoint x: 316, startPoint y: 233, endPoint x: 377, endPoint y: 238, distance: 61.0
drag, startPoint x: 420, startPoint y: 256, endPoint x: 402, endPoint y: 259, distance: 17.7
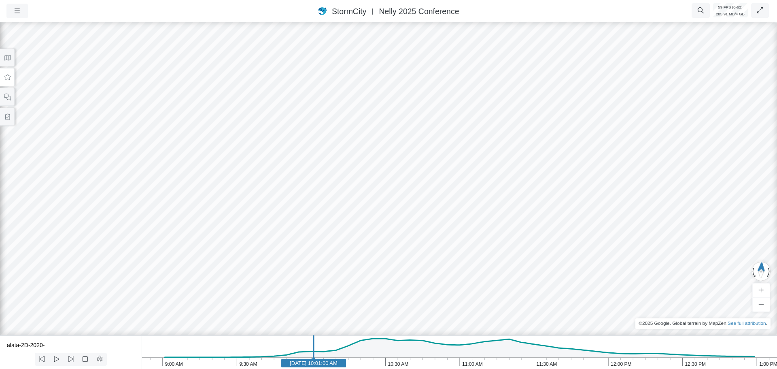
drag, startPoint x: 127, startPoint y: 264, endPoint x: 162, endPoint y: 258, distance: 34.9
drag, startPoint x: 170, startPoint y: 254, endPoint x: 271, endPoint y: 216, distance: 107.7
click at [271, 216] on div at bounding box center [388, 195] width 777 height 348
click at [8, 61] on button at bounding box center [7, 58] width 15 height 18
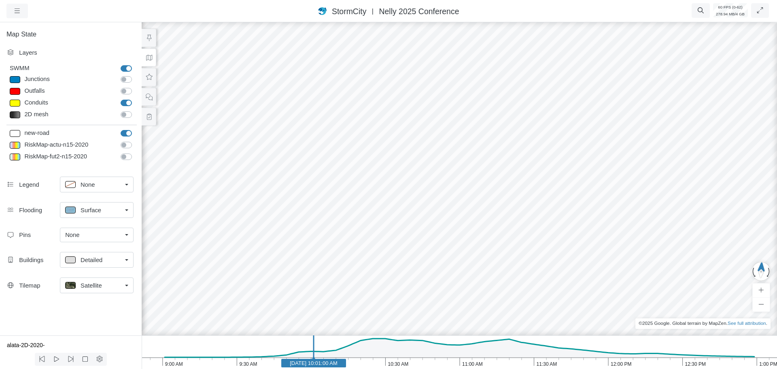
click at [135, 129] on label "new-road" at bounding box center [135, 129] width 0 height 0
click at [123, 133] on input "new-road" at bounding box center [124, 133] width 6 height 8
checkbox input "false"
drag, startPoint x: 211, startPoint y: 229, endPoint x: 201, endPoint y: 226, distance: 10.5
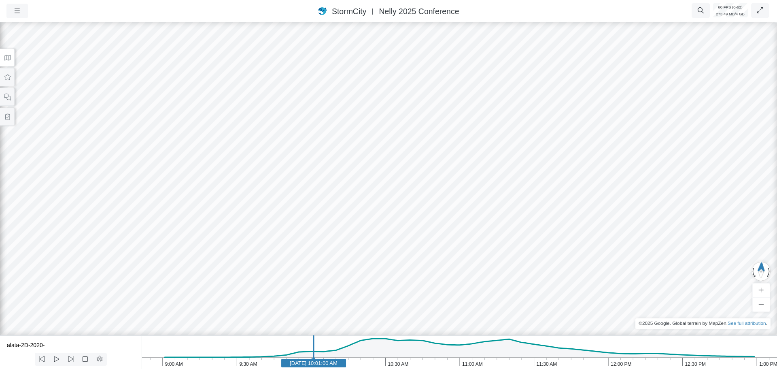
drag, startPoint x: 159, startPoint y: 224, endPoint x: 227, endPoint y: 225, distance: 68.0
click at [227, 225] on div at bounding box center [388, 195] width 777 height 348
drag, startPoint x: 379, startPoint y: 224, endPoint x: 352, endPoint y: 252, distance: 38.9
drag, startPoint x: 372, startPoint y: 219, endPoint x: 358, endPoint y: 237, distance: 22.8
click at [358, 237] on div at bounding box center [388, 195] width 777 height 348
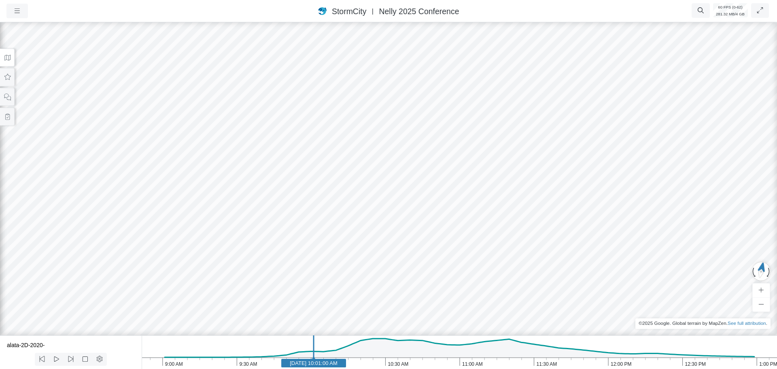
drag, startPoint x: 231, startPoint y: 254, endPoint x: 279, endPoint y: 237, distance: 51.0
click at [277, 237] on div at bounding box center [388, 195] width 777 height 348
drag, startPoint x: 420, startPoint y: 269, endPoint x: 386, endPoint y: 249, distance: 38.4
drag, startPoint x: 499, startPoint y: 242, endPoint x: 340, endPoint y: 259, distance: 159.9
drag, startPoint x: 305, startPoint y: 237, endPoint x: 437, endPoint y: 235, distance: 131.9
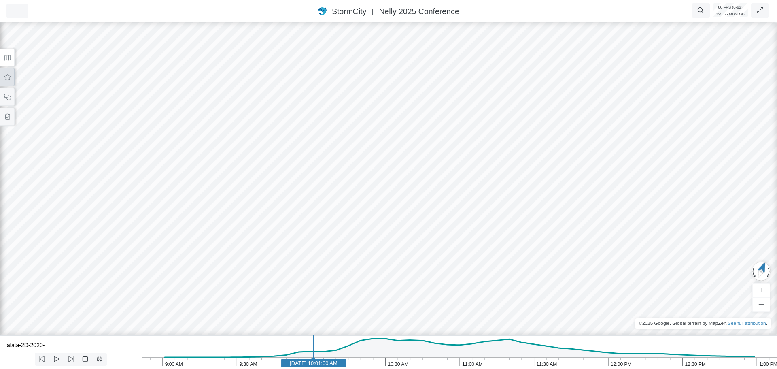
click at [8, 81] on button at bounding box center [7, 77] width 15 height 18
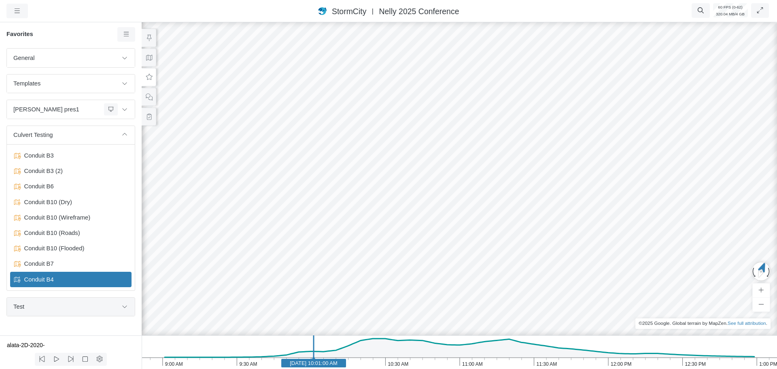
click at [83, 305] on span "Test" at bounding box center [65, 306] width 104 height 9
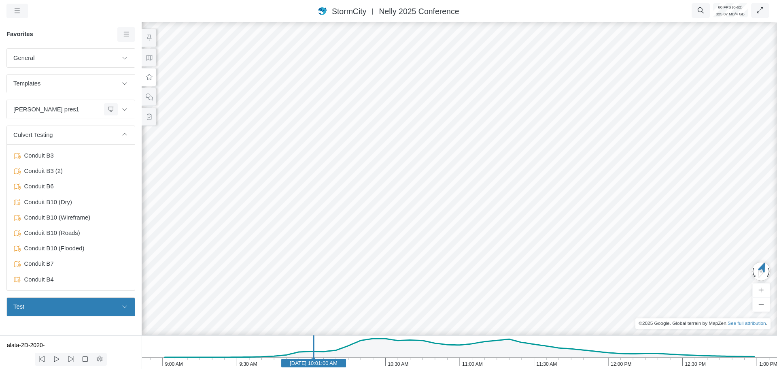
click at [146, 76] on icon at bounding box center [149, 77] width 8 height 6
click at [122, 34] on link at bounding box center [126, 34] width 18 height 15
click at [147, 51] on span "Add Favorite" at bounding box center [152, 50] width 34 height 6
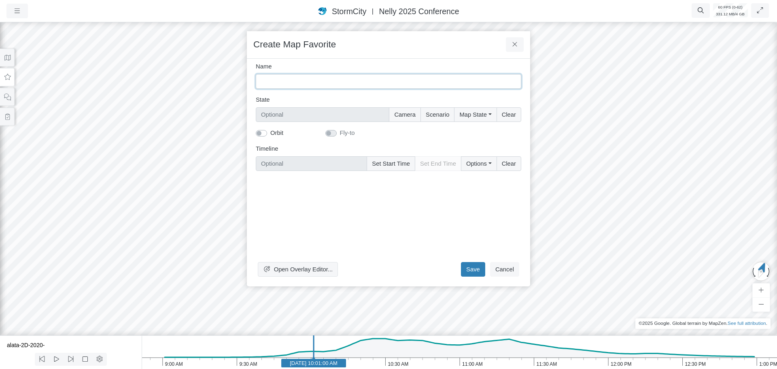
click at [286, 83] on input "Name" at bounding box center [388, 81] width 265 height 15
type input "Rectangular cross section pipe with lighting"
click at [404, 117] on button "Camera" at bounding box center [405, 114] width 32 height 15
type input "Camera"
checkbox input "true"
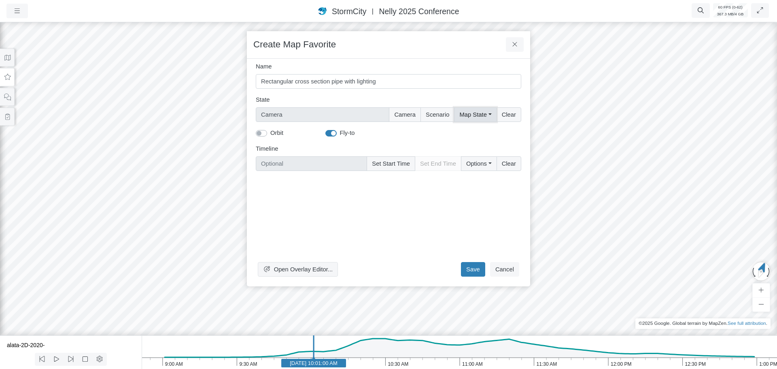
click at [474, 114] on button "Map State" at bounding box center [475, 114] width 42 height 15
click at [474, 132] on label "Select All" at bounding box center [486, 131] width 25 height 9
click at [466, 132] on input "Select All" at bounding box center [462, 131] width 6 height 8
checkbox input "true"
type input "Camera + Full Map State"
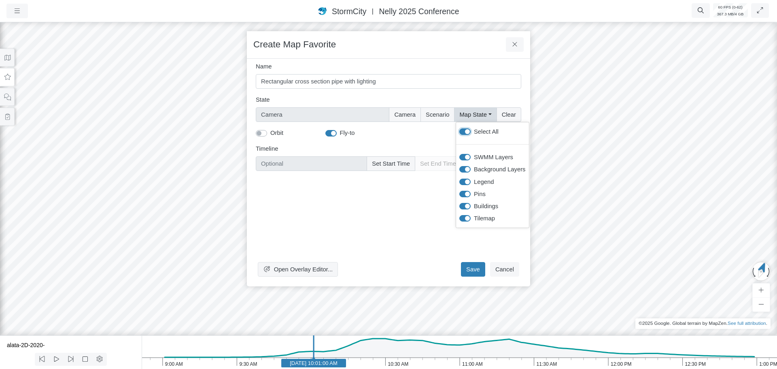
checkbox input "true"
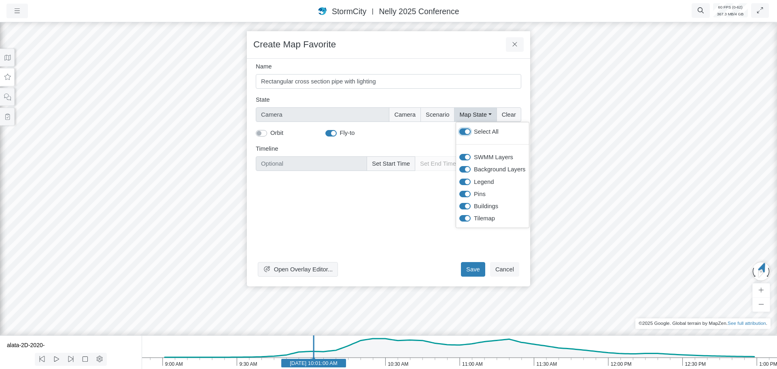
checkbox input "true"
click at [392, 164] on button "Set Start Time" at bounding box center [391, 163] width 49 height 15
type input "Jun 11, 2020 10:01 AM"
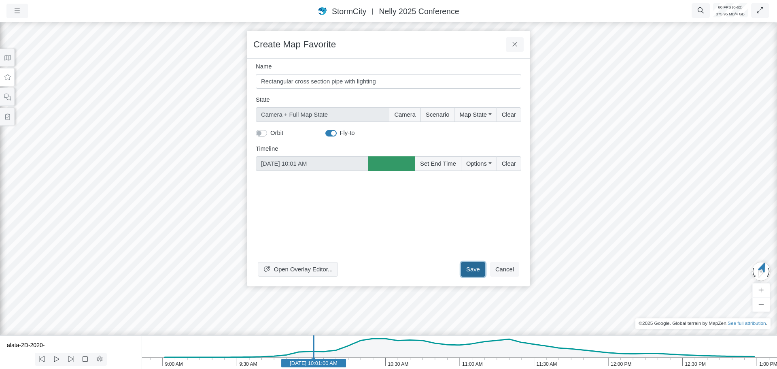
click at [472, 271] on button "Save" at bounding box center [473, 269] width 24 height 15
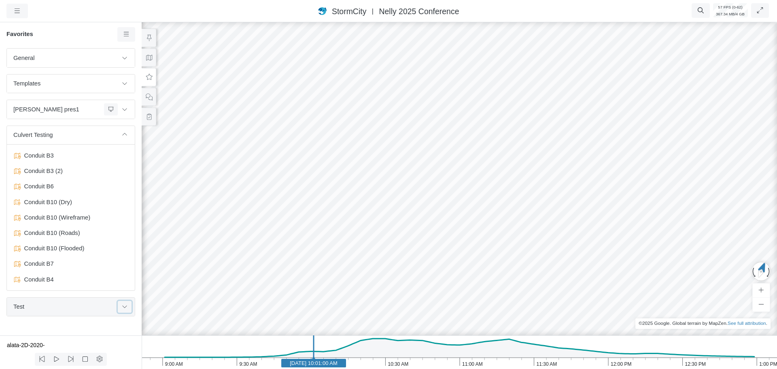
click at [125, 307] on icon at bounding box center [124, 305] width 6 height 5
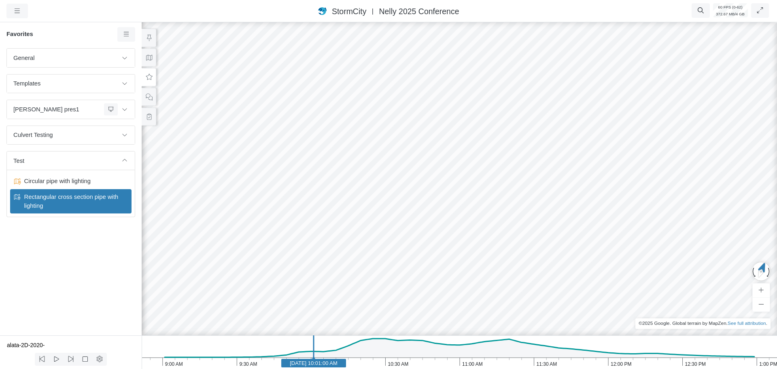
click at [56, 201] on span "Rectangular cross section pipe with lighting" at bounding box center [71, 201] width 101 height 18
click at [71, 182] on span "Circular pipe with lighting" at bounding box center [71, 180] width 101 height 9
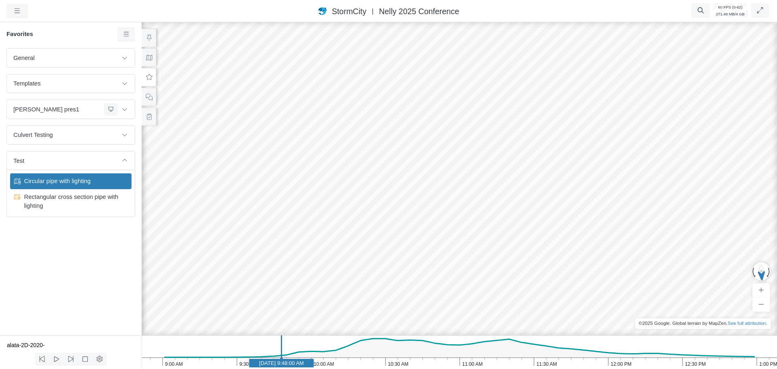
drag, startPoint x: 471, startPoint y: 258, endPoint x: 441, endPoint y: 245, distance: 32.8
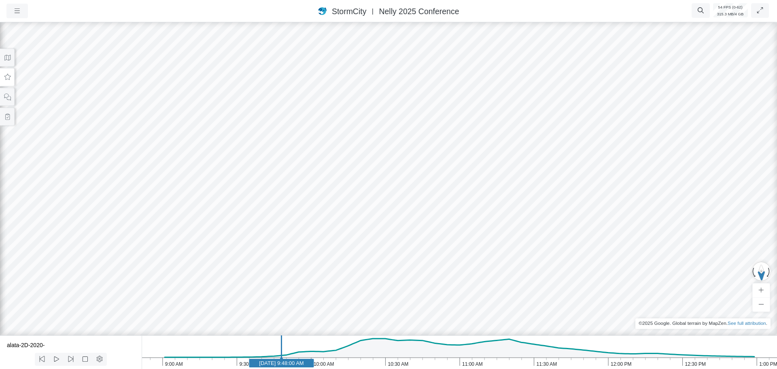
drag, startPoint x: 379, startPoint y: 204, endPoint x: 335, endPoint y: 211, distance: 44.8
click at [10, 78] on icon at bounding box center [8, 77] width 8 height 6
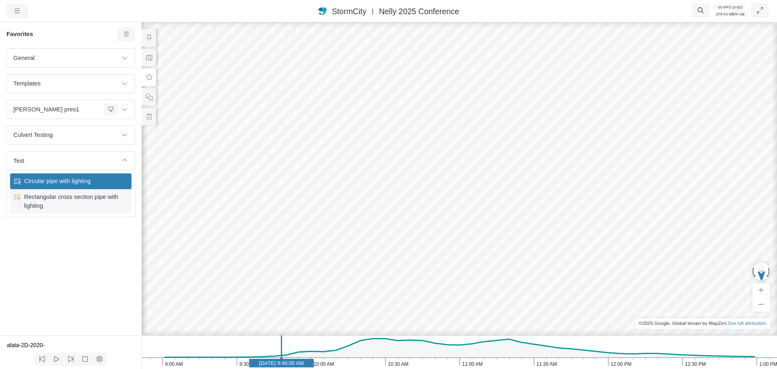
click at [62, 196] on span "Rectangular cross section pipe with lighting" at bounding box center [71, 201] width 101 height 18
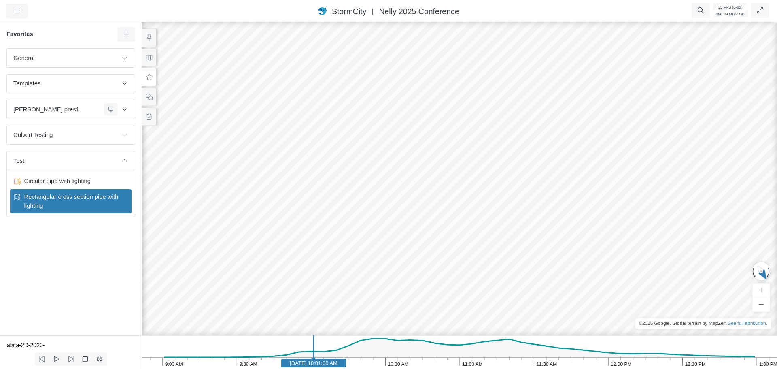
drag, startPoint x: 532, startPoint y: 179, endPoint x: 209, endPoint y: 184, distance: 322.5
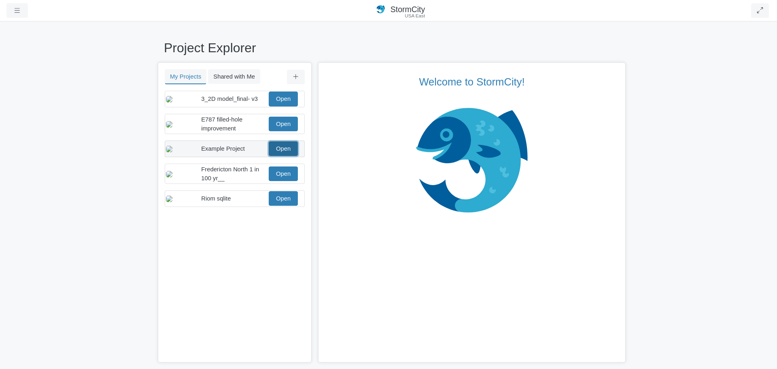
click at [288, 156] on link "Open" at bounding box center [283, 148] width 29 height 15
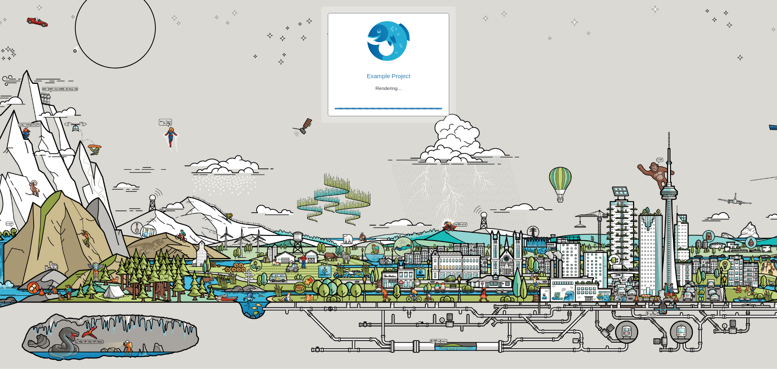
checkbox input "true"
checkbox input "false"
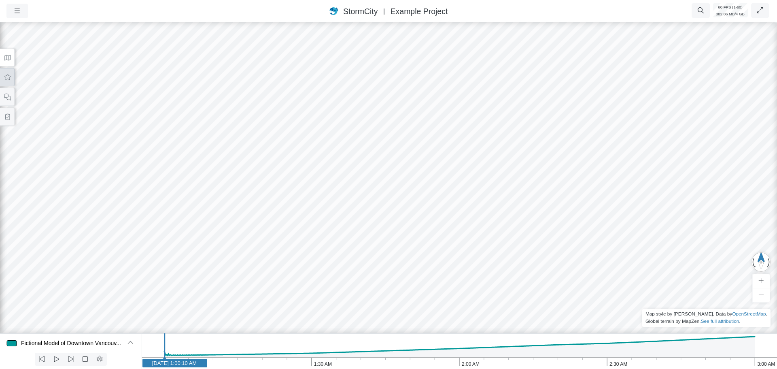
click at [8, 81] on button at bounding box center [7, 77] width 15 height 18
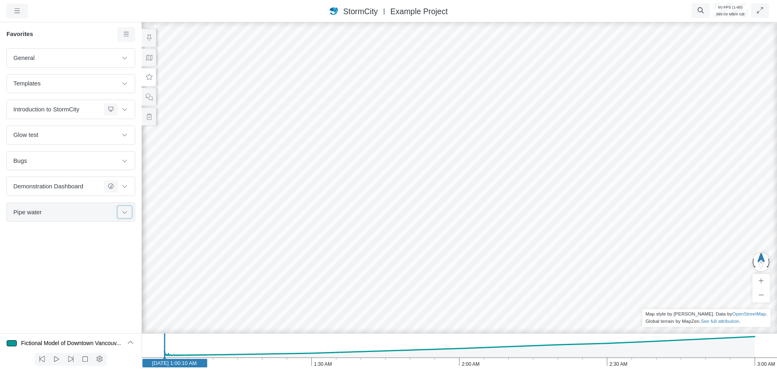
click at [127, 212] on icon at bounding box center [124, 211] width 6 height 5
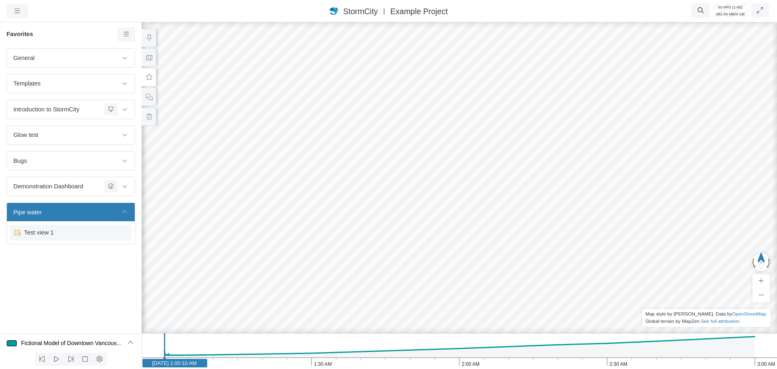
click at [59, 233] on span "Test view 1" at bounding box center [71, 232] width 101 height 9
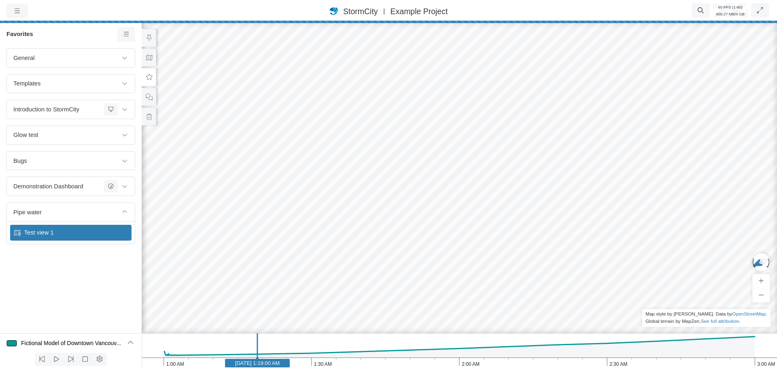
click at [289, 180] on div at bounding box center [459, 195] width 777 height 348
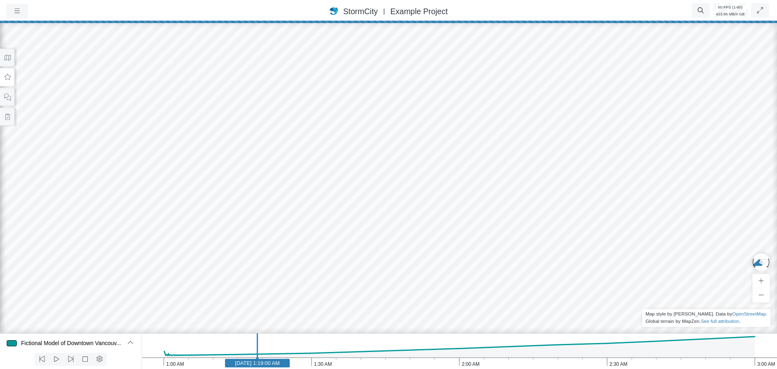
drag, startPoint x: 435, startPoint y: 121, endPoint x: 428, endPoint y: 140, distance: 20.3
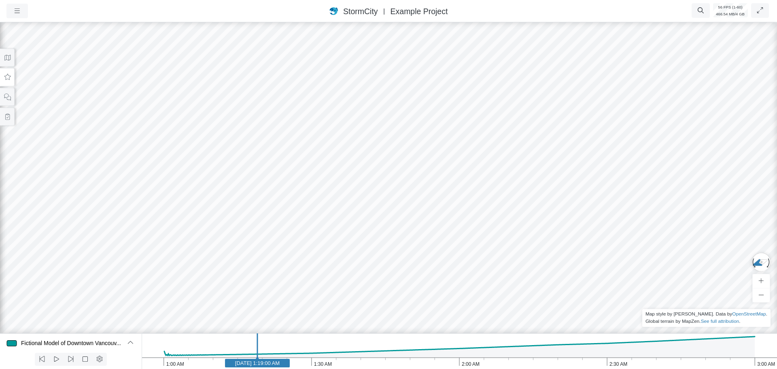
click at [397, 113] on div at bounding box center [388, 195] width 777 height 348
click at [9, 81] on button at bounding box center [7, 77] width 15 height 18
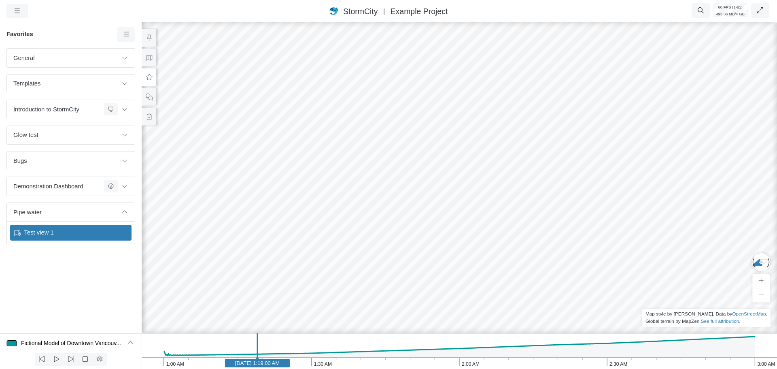
click at [53, 229] on span "Test view 1" at bounding box center [71, 232] width 101 height 9
drag, startPoint x: 625, startPoint y: 191, endPoint x: 623, endPoint y: 184, distance: 7.3
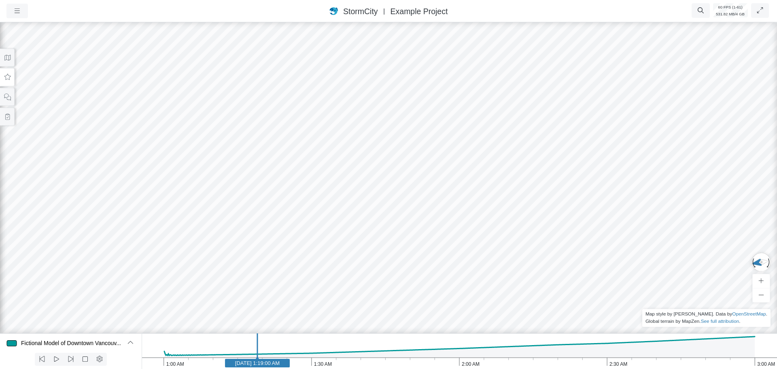
drag, startPoint x: 469, startPoint y: 215, endPoint x: 422, endPoint y: 213, distance: 47.0
drag, startPoint x: 463, startPoint y: 215, endPoint x: 68, endPoint y: 117, distance: 406.9
click at [68, 117] on div at bounding box center [388, 195] width 777 height 348
click at [246, 363] on text "Jan 1, 2020 1:19:00 AM" at bounding box center [257, 363] width 45 height 6
click at [231, 362] on text "Jan 1, 2020 1:16:50 AM" at bounding box center [246, 363] width 45 height 6
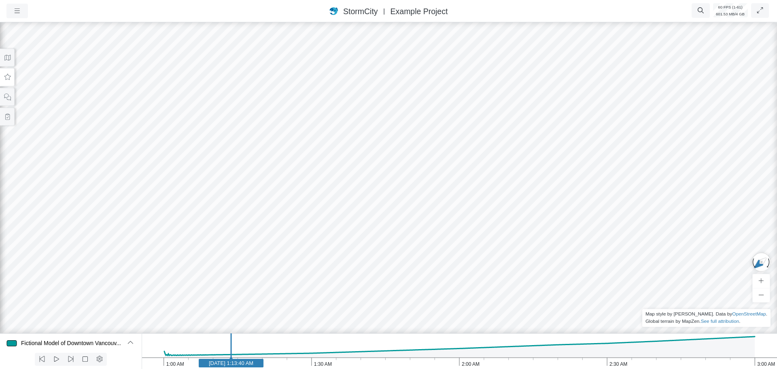
drag, startPoint x: 170, startPoint y: 169, endPoint x: 266, endPoint y: 171, distance: 95.9
